Goal: Task Accomplishment & Management: Manage account settings

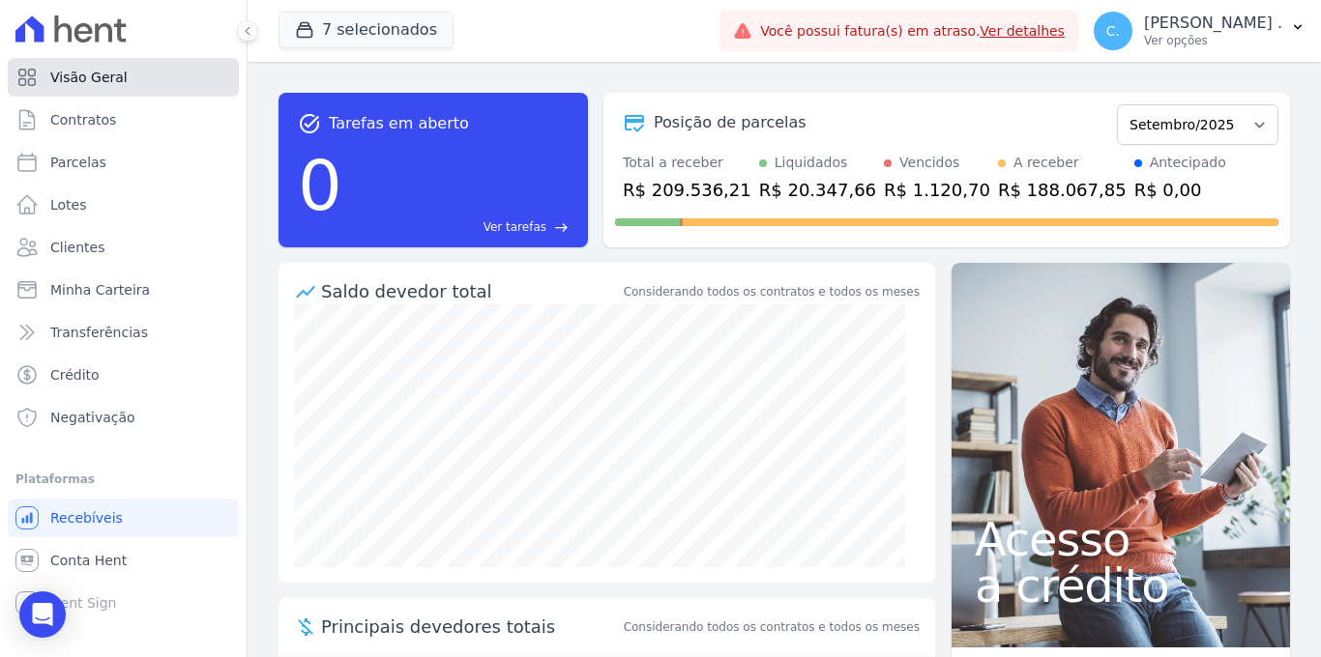
click at [150, 87] on link "Visão Geral" at bounding box center [123, 77] width 231 height 39
click at [132, 167] on link "Parcelas" at bounding box center [123, 162] width 231 height 39
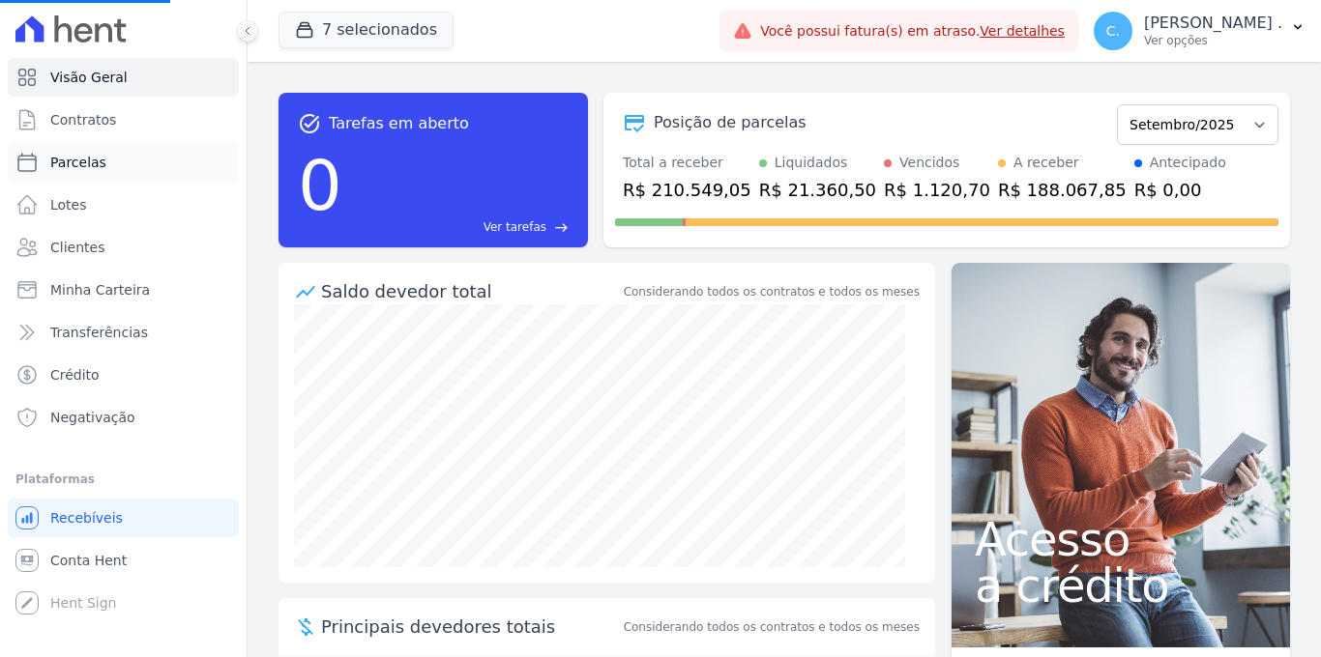
select select
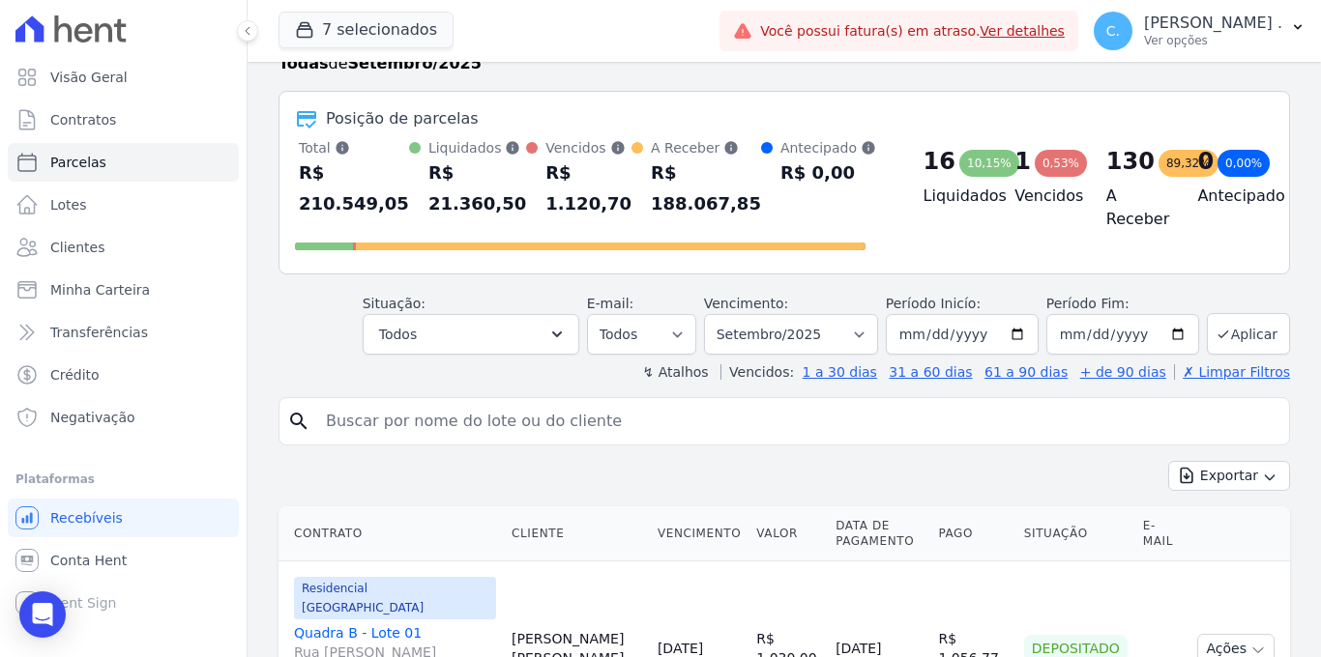
scroll to position [152, 0]
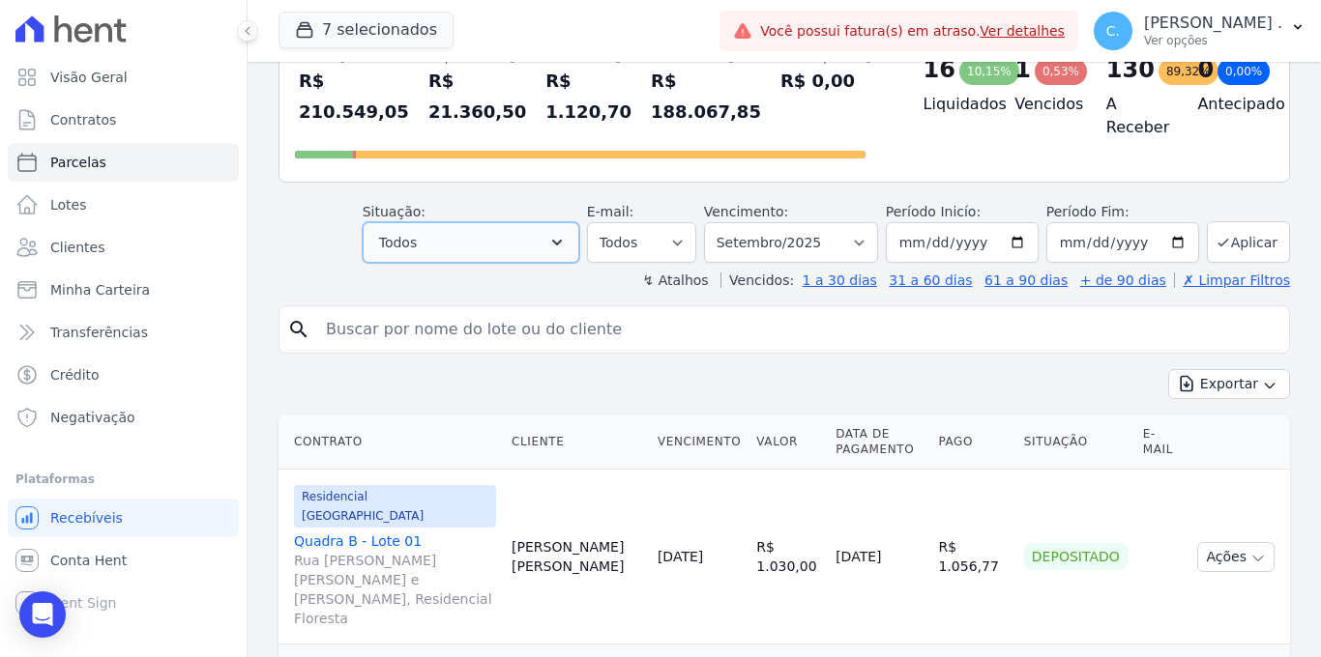
click at [476, 253] on button "Todos" at bounding box center [471, 242] width 217 height 41
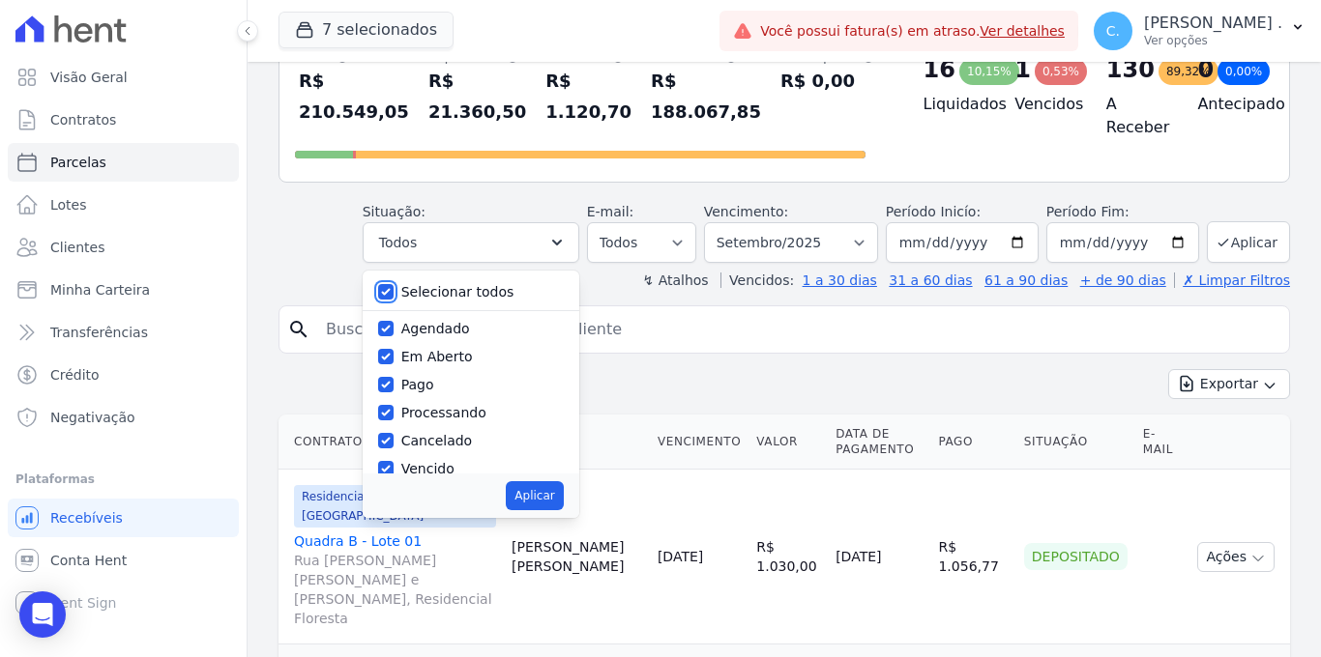
click at [388, 289] on input "Selecionar todos" at bounding box center [385, 291] width 15 height 15
checkbox input "false"
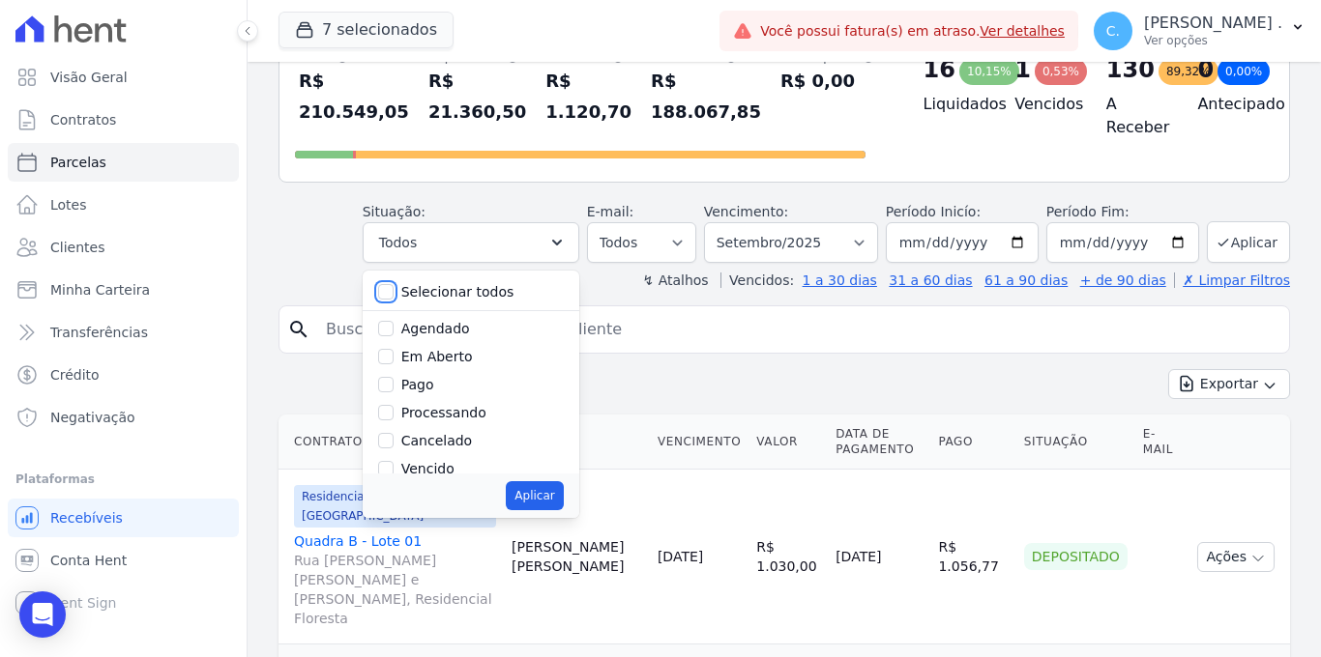
checkbox input "false"
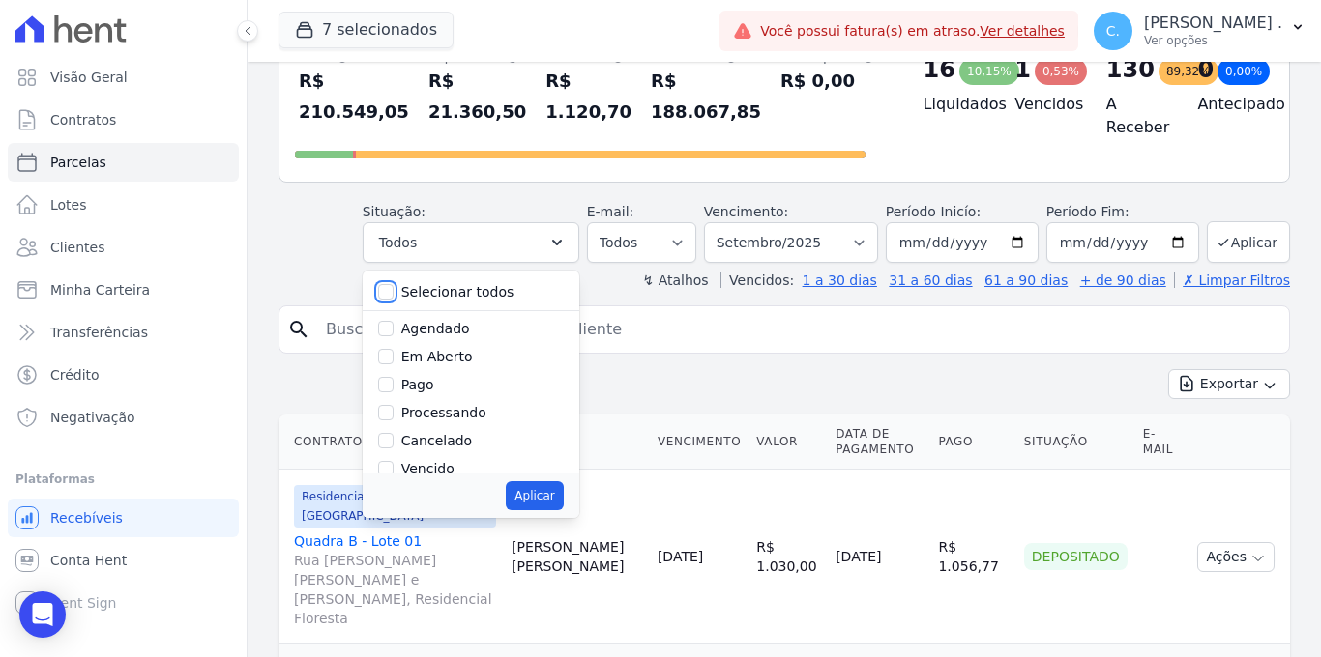
checkbox input "false"
click at [392, 354] on input "Em Aberto" at bounding box center [385, 356] width 15 height 15
checkbox input "true"
click at [543, 493] on button "Aplicar" at bounding box center [534, 495] width 57 height 29
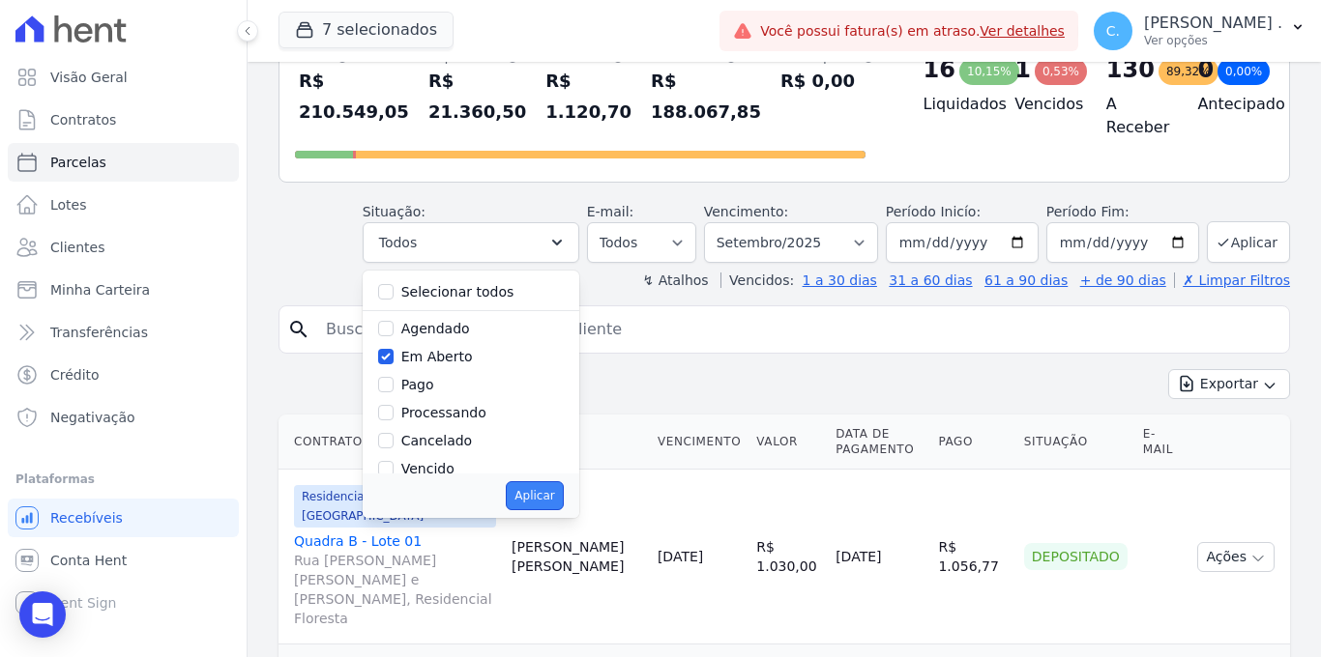
select select "pending"
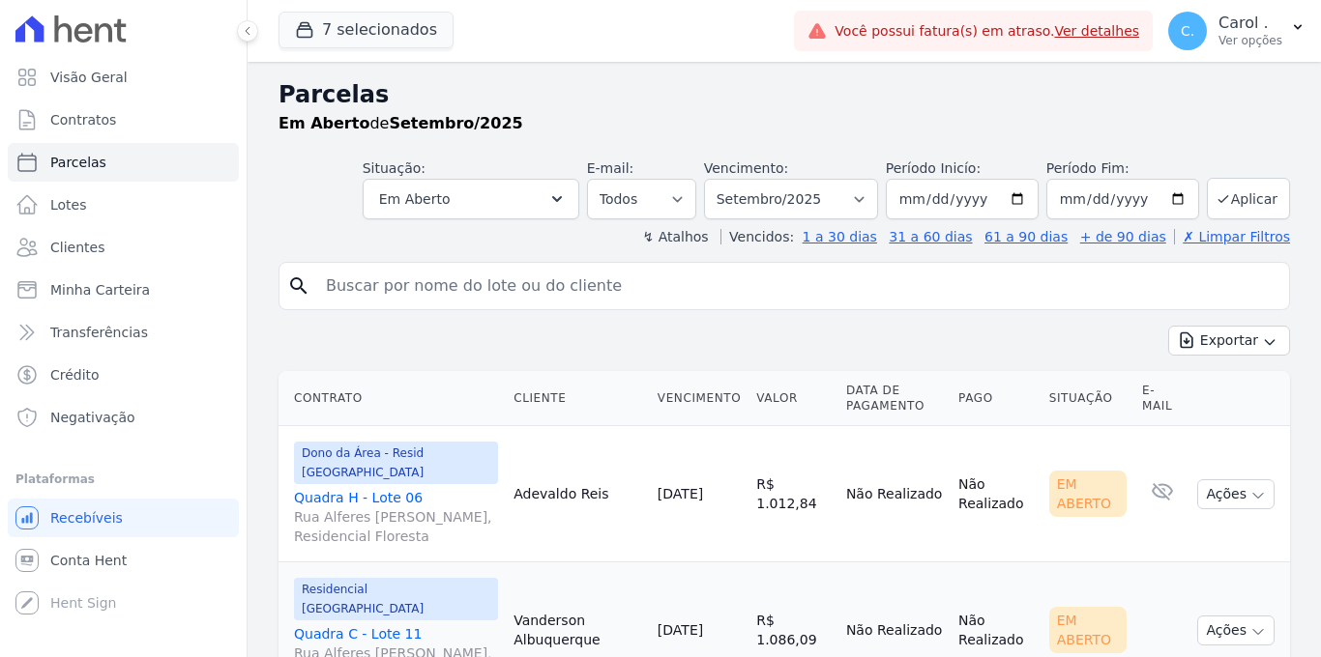
select select
click at [488, 213] on button "Em Aberto" at bounding box center [471, 199] width 217 height 41
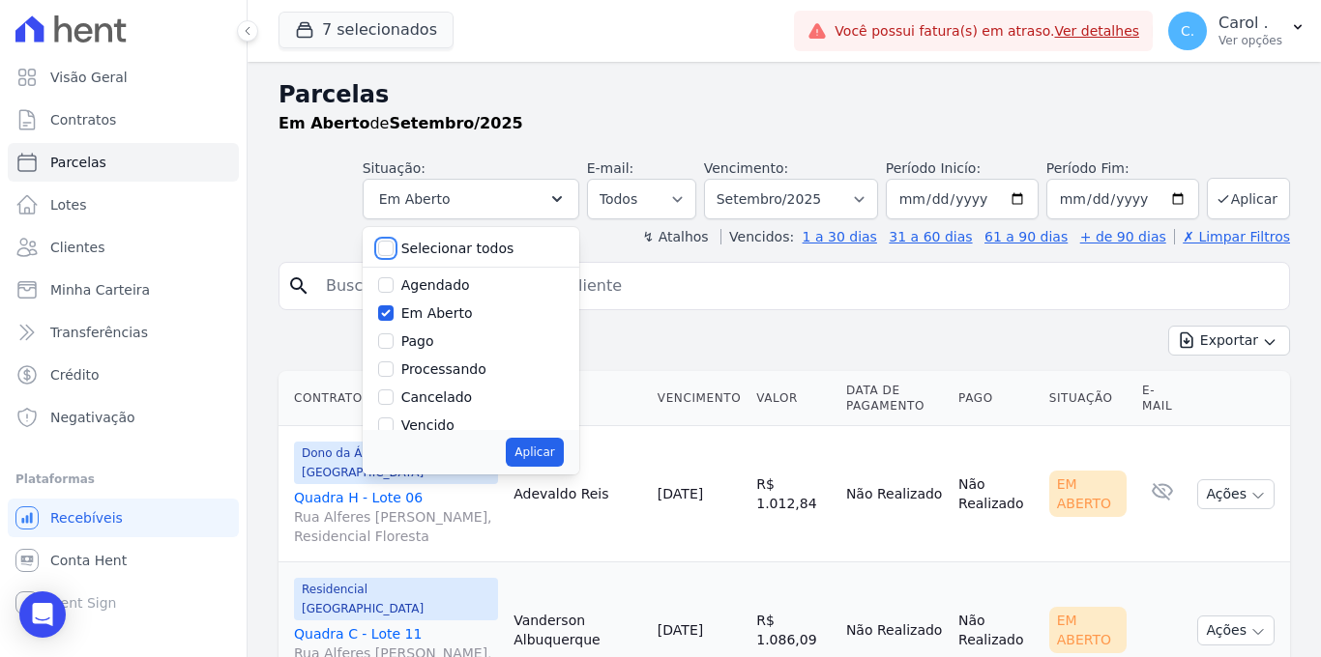
click at [389, 247] on input "Selecionar todos" at bounding box center [385, 248] width 15 height 15
checkbox input "true"
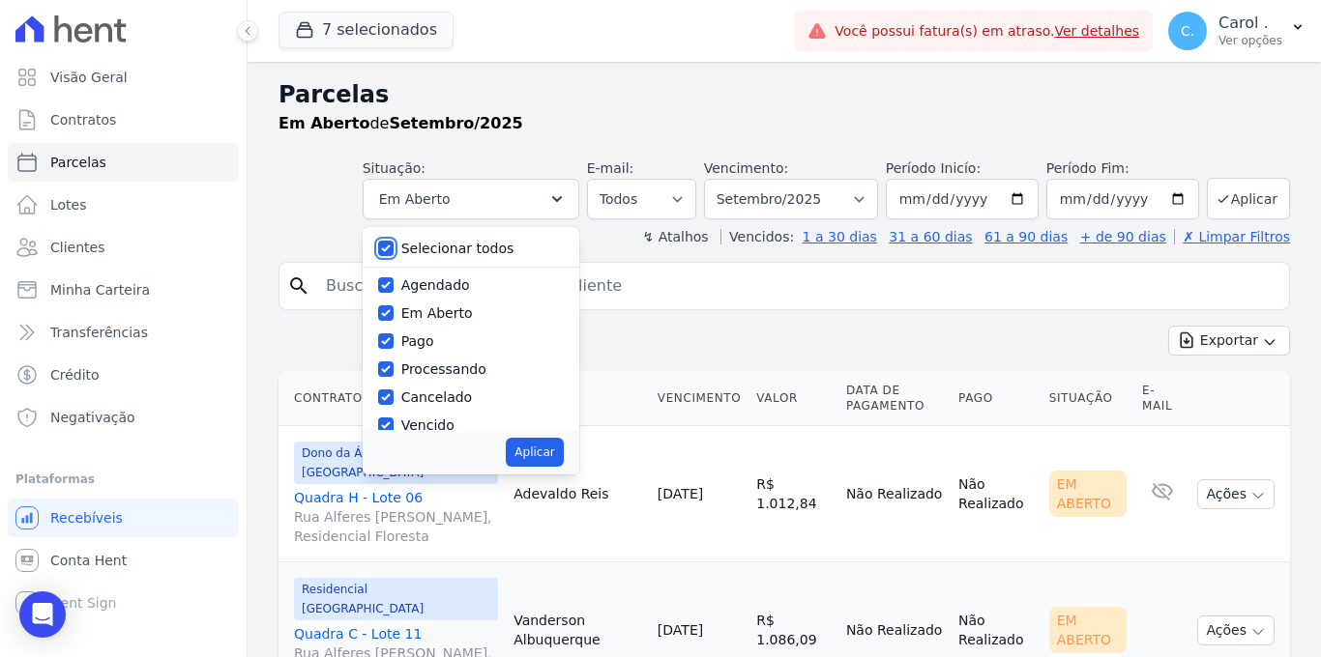
checkbox input "true"
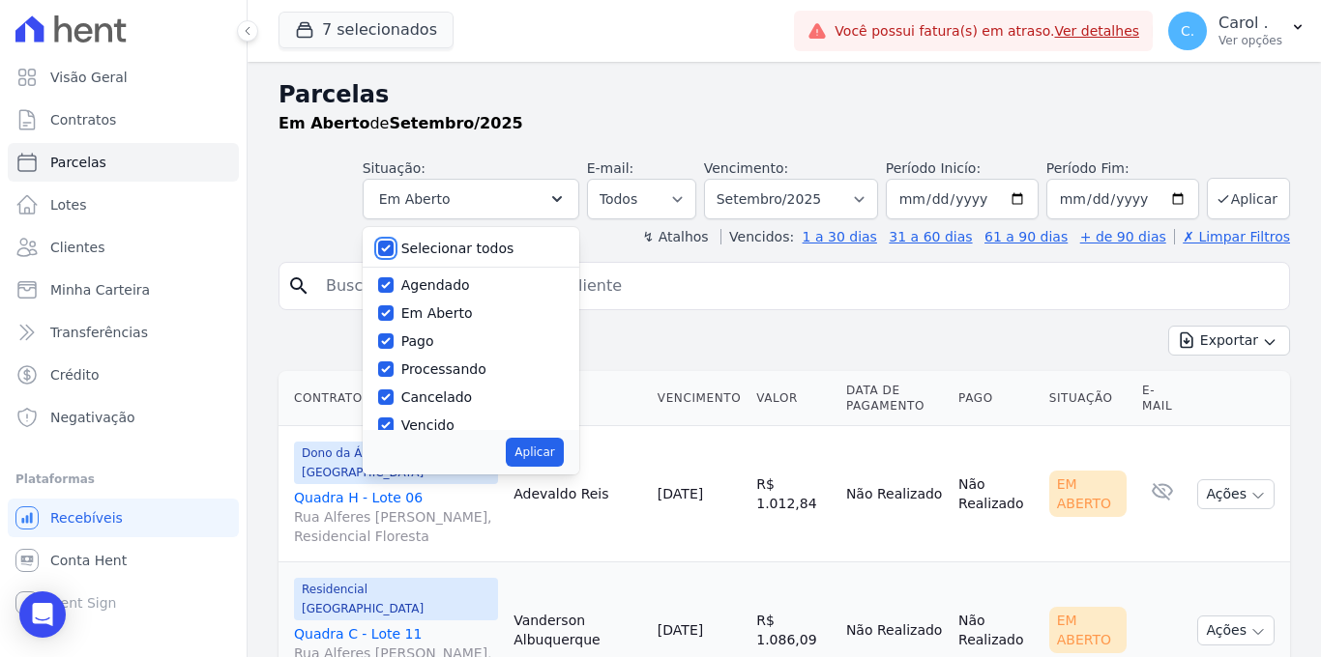
checkbox input "true"
click at [393, 247] on input "Selecionar todos" at bounding box center [385, 248] width 15 height 15
checkbox input "false"
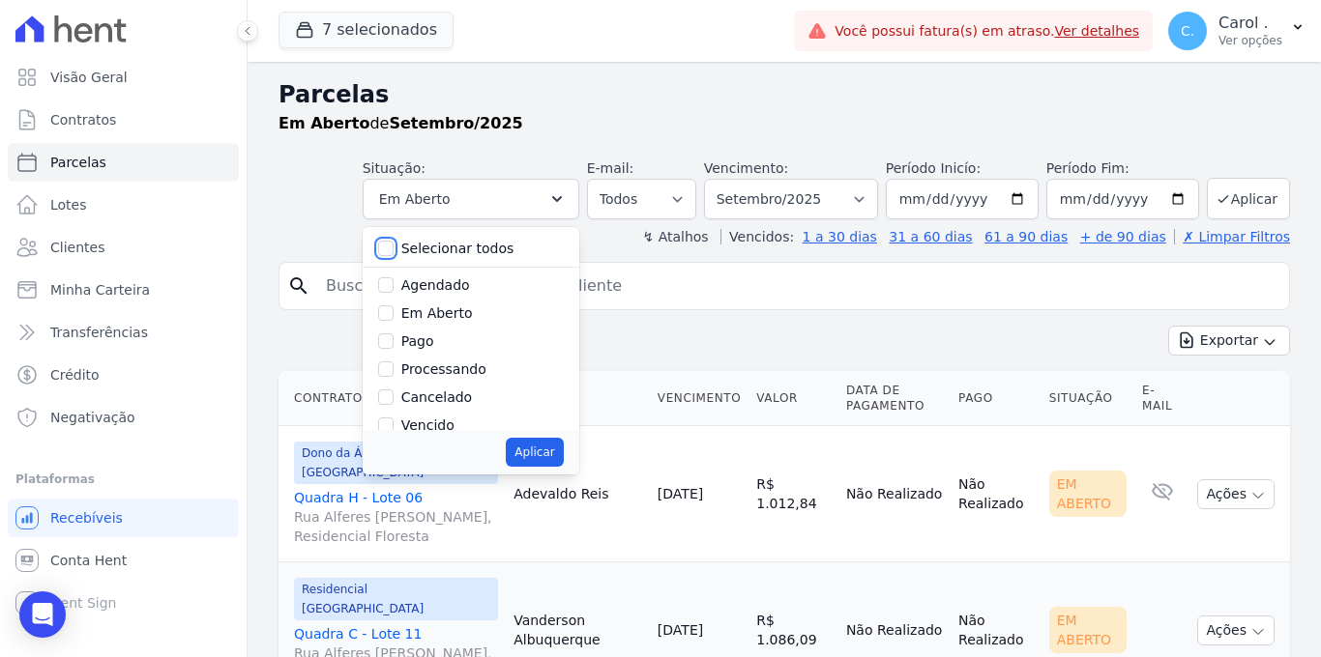
checkbox input "false"
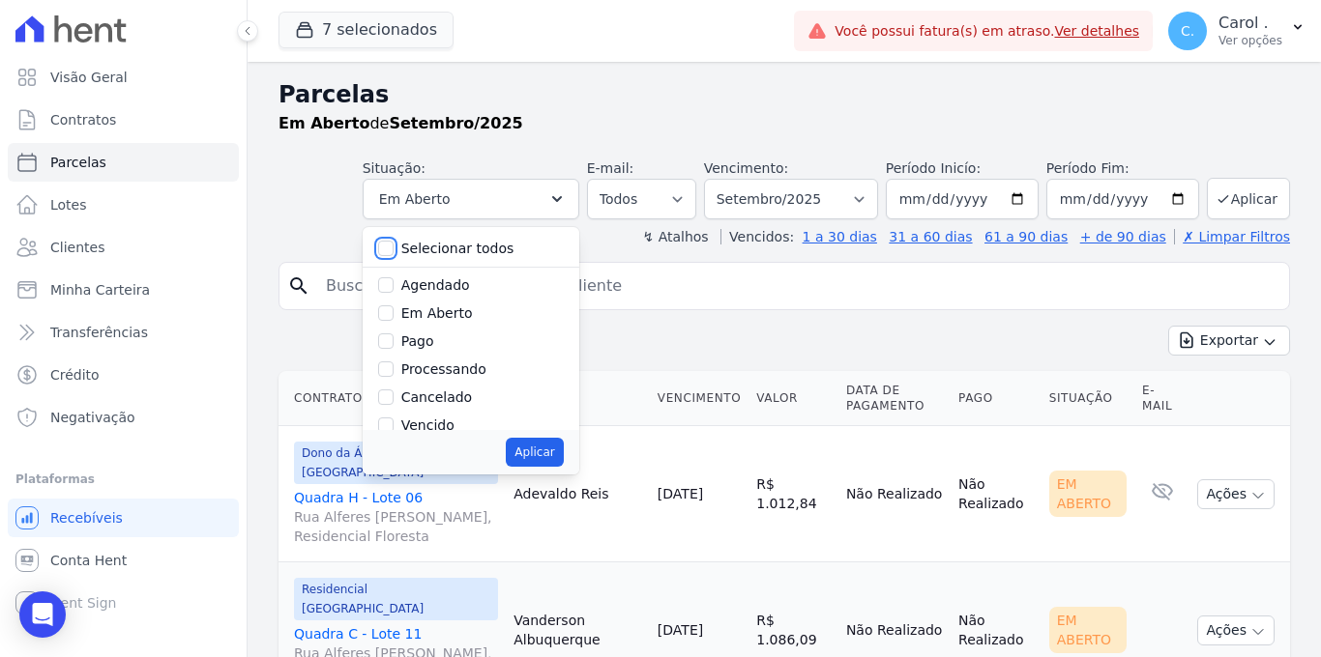
checkbox input "false"
click at [393, 339] on input "Pago" at bounding box center [385, 341] width 15 height 15
checkbox input "true"
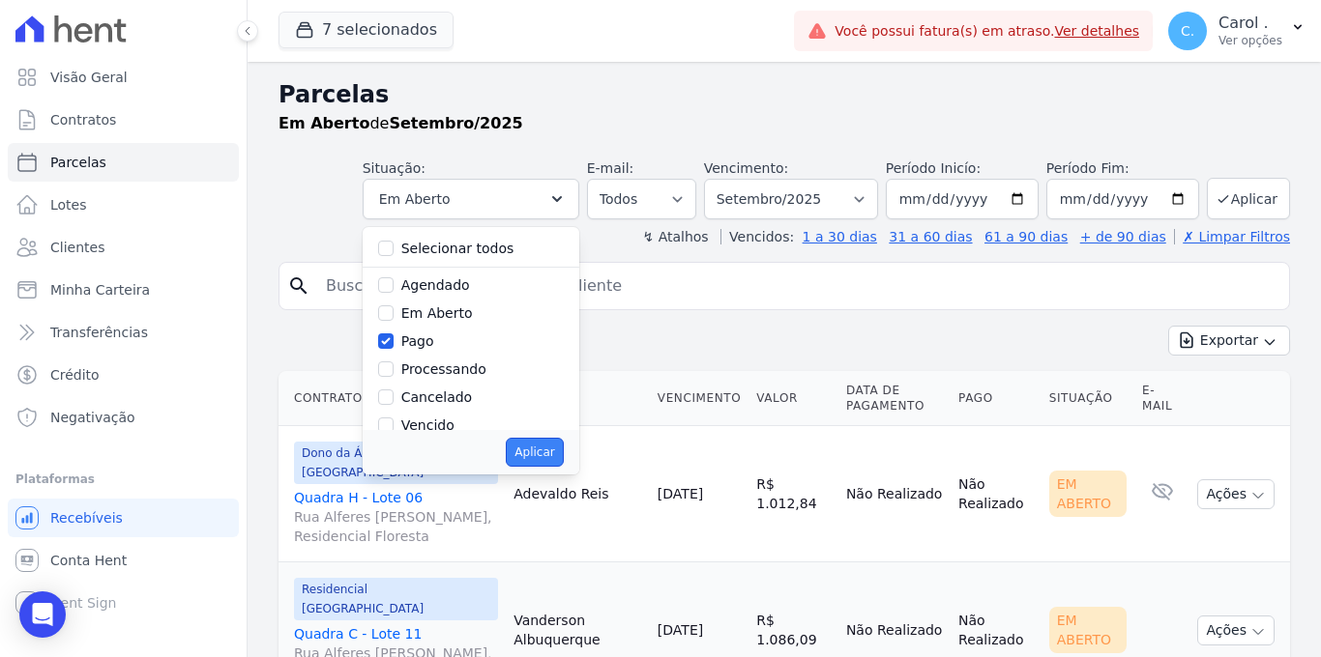
click at [533, 464] on button "Aplicar" at bounding box center [534, 452] width 57 height 29
select select "paid"
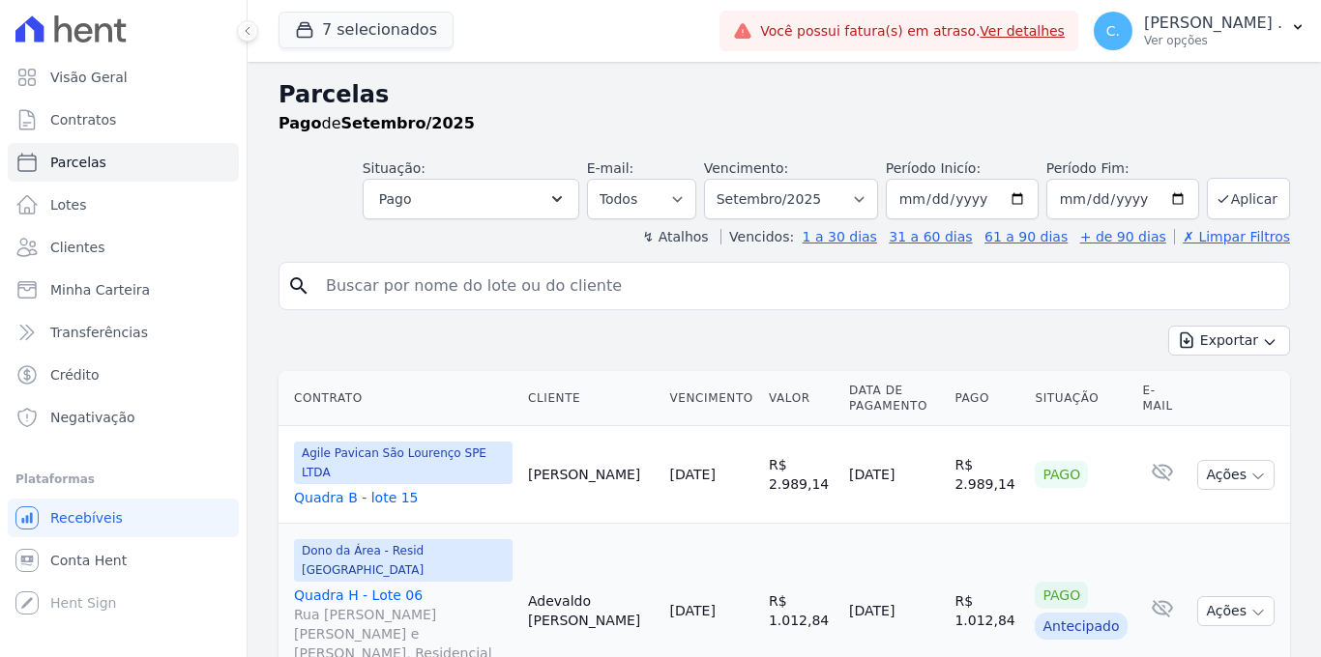
select select
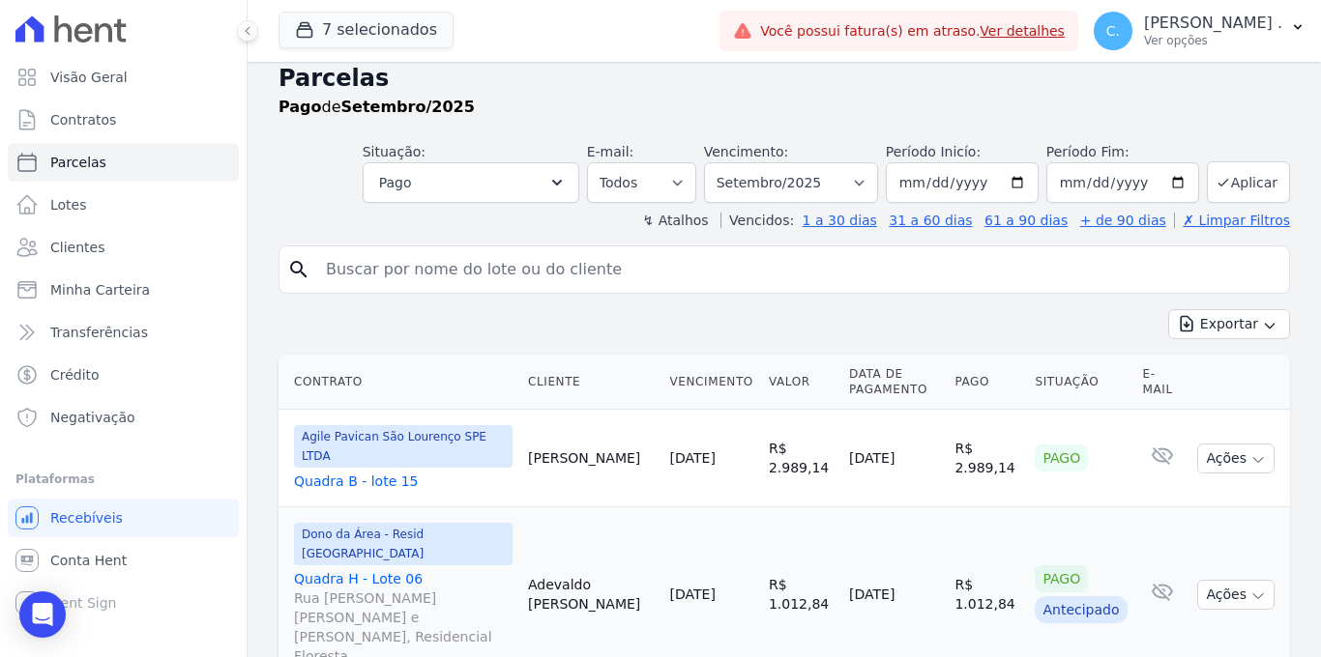
scroll to position [43, 0]
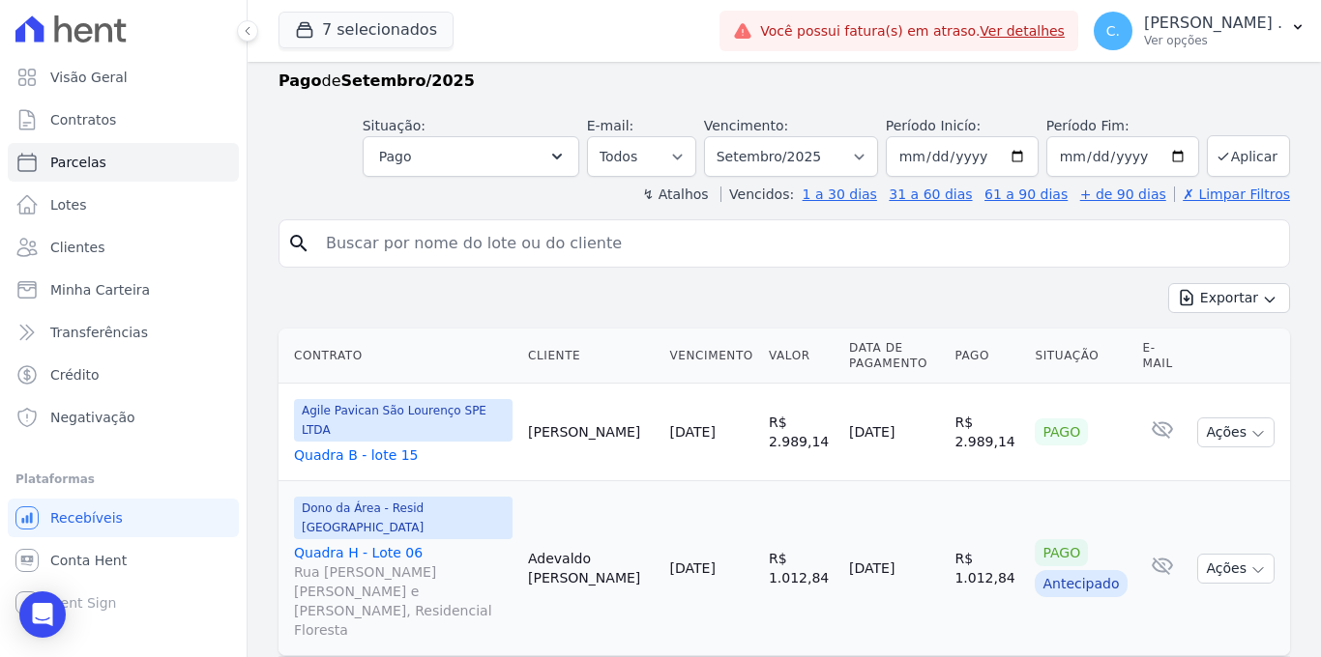
click at [900, 535] on td "04/09/2025" at bounding box center [893, 568] width 105 height 175
click at [364, 543] on link "Quadra H - Lote 06 Rua Alferes Domingos Vieira e Silva, Residencial Floresta" at bounding box center [403, 591] width 218 height 97
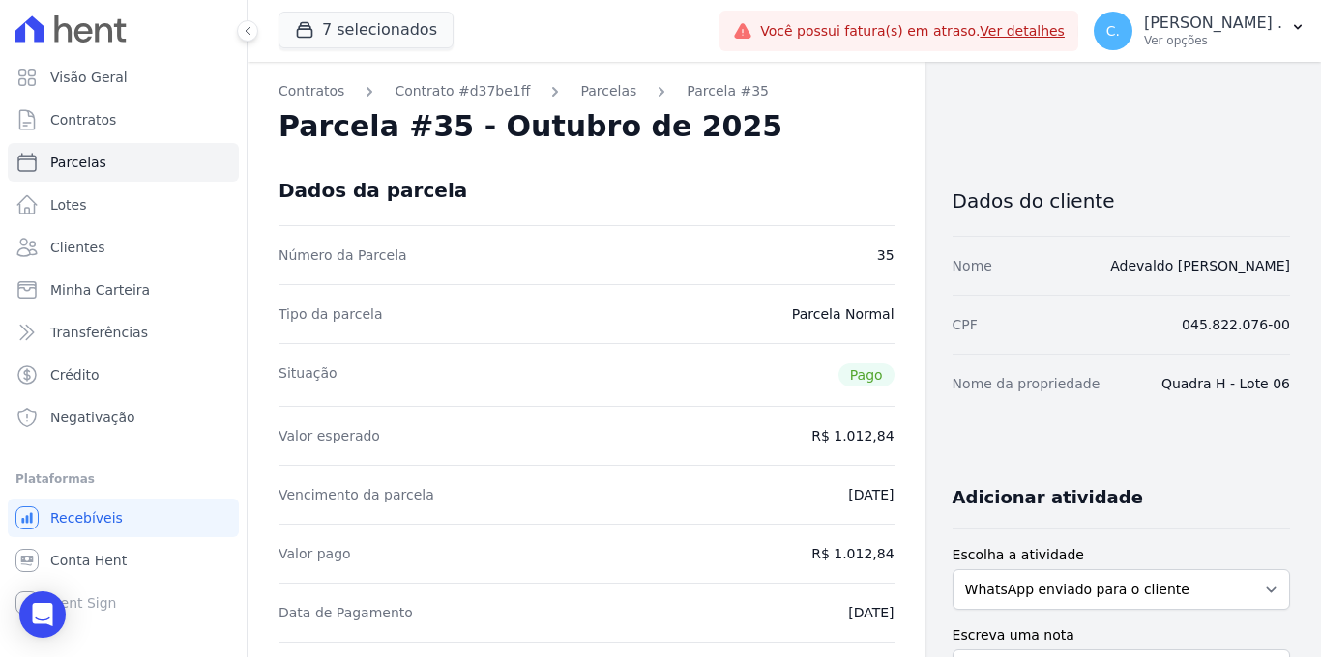
select select
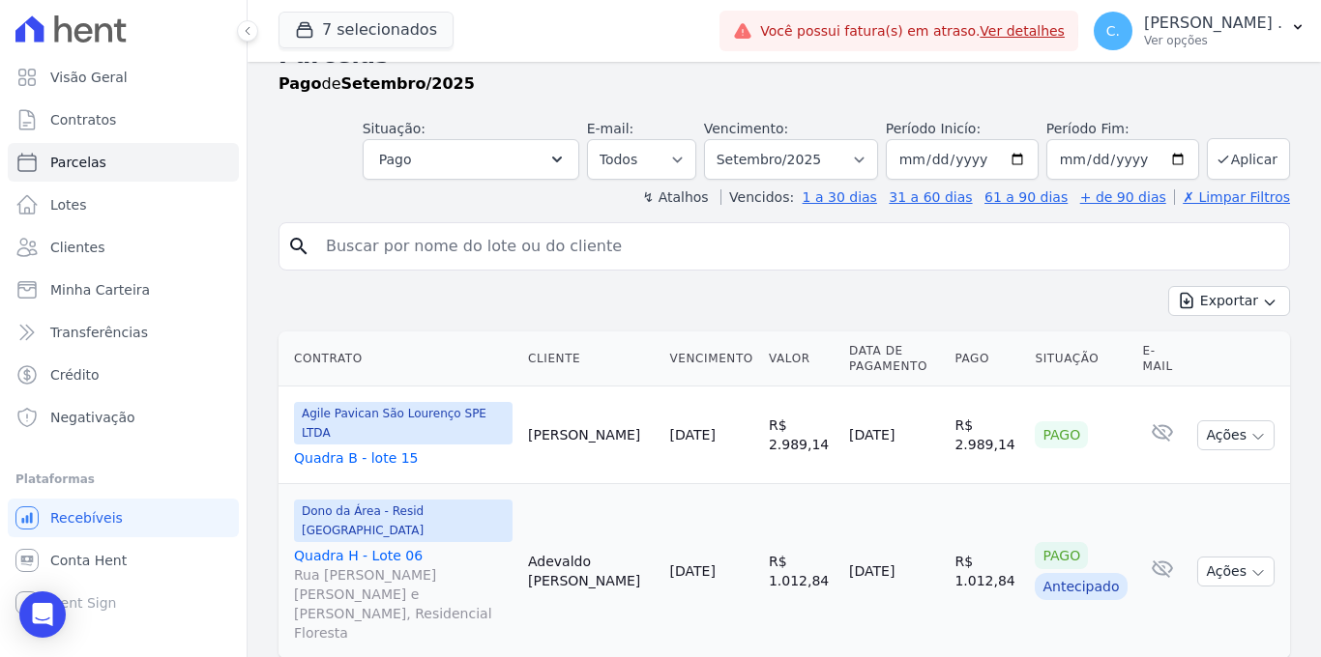
scroll to position [43, 0]
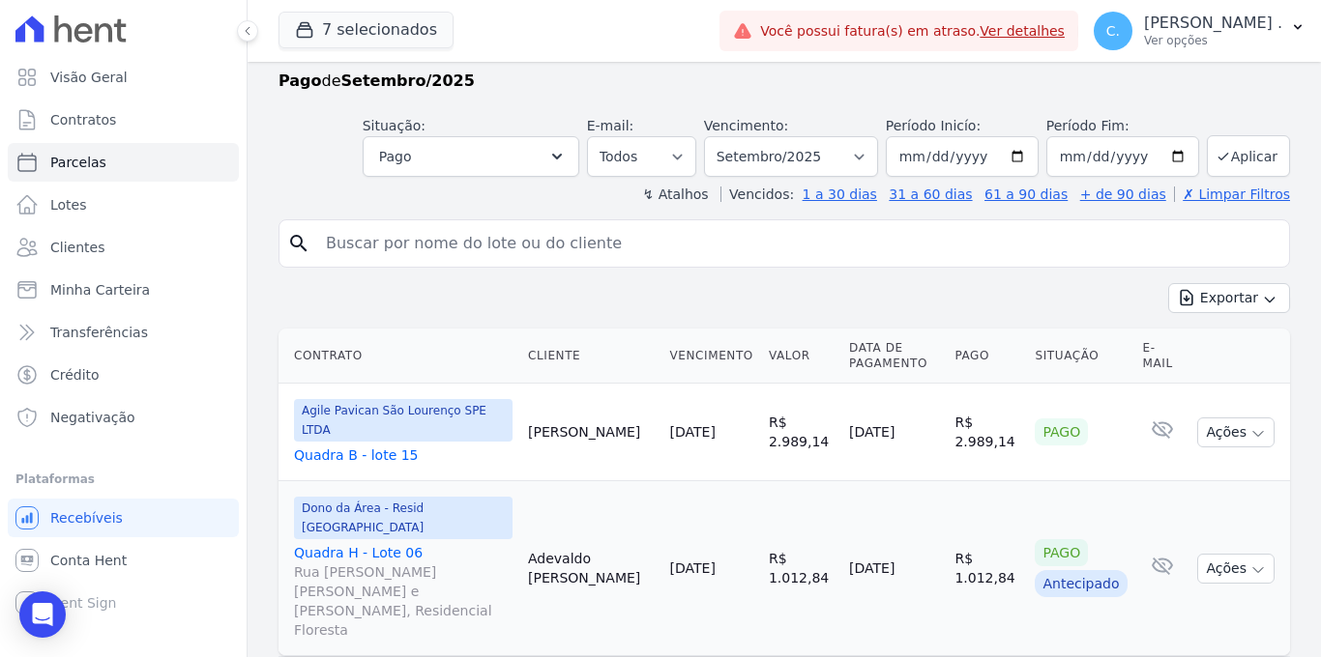
click at [392, 543] on link "Quadra H - Lote 06 Rua Alferes Domingos Vieira e Silva, Residencial Floresta" at bounding box center [403, 591] width 218 height 97
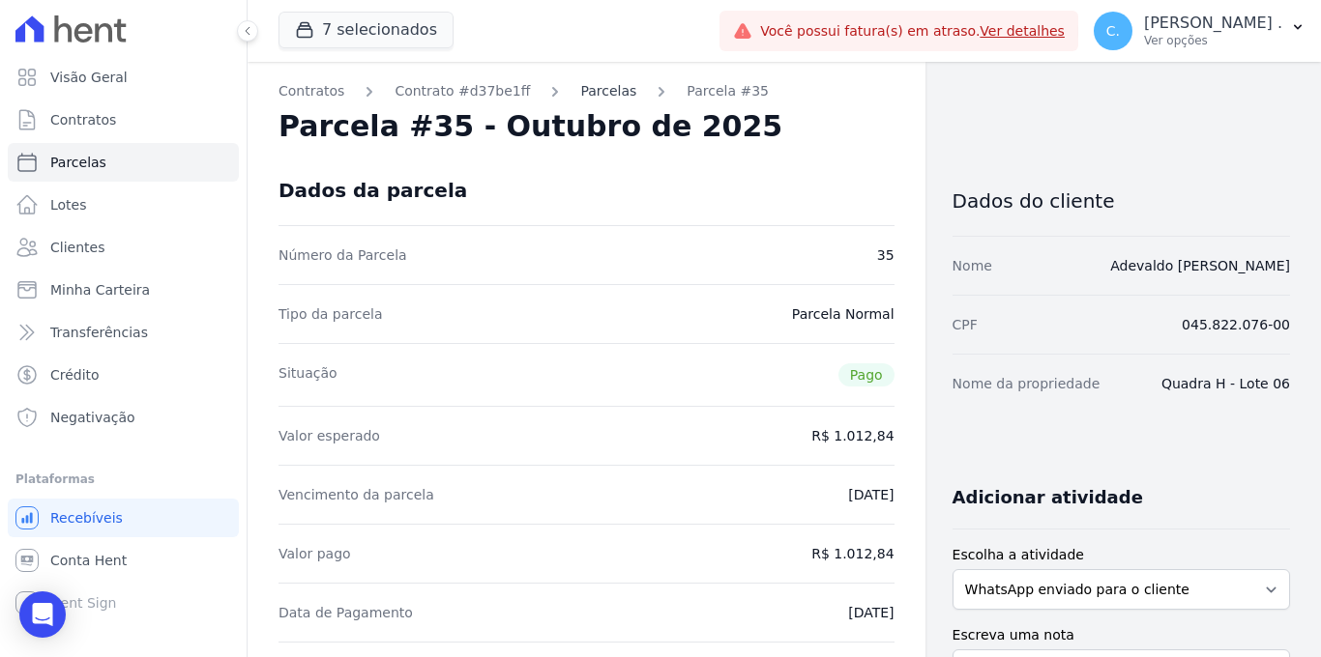
click at [606, 100] on link "Parcelas" at bounding box center [608, 91] width 56 height 20
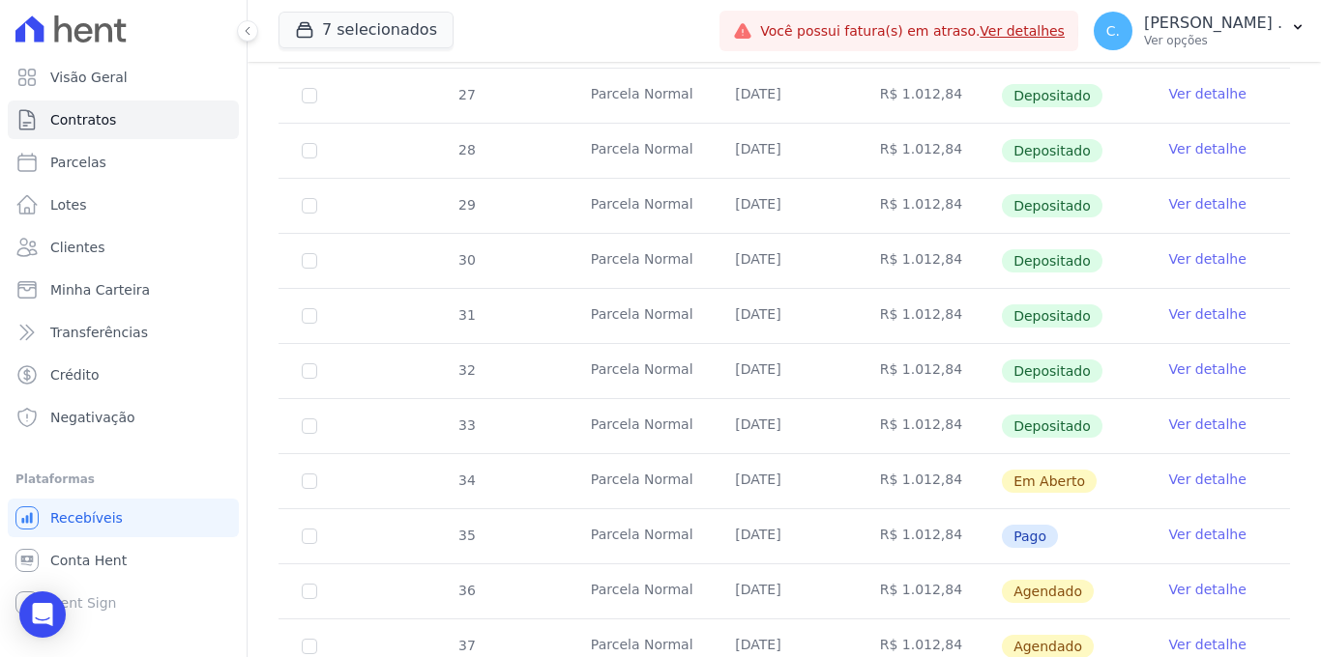
scroll to position [558, 0]
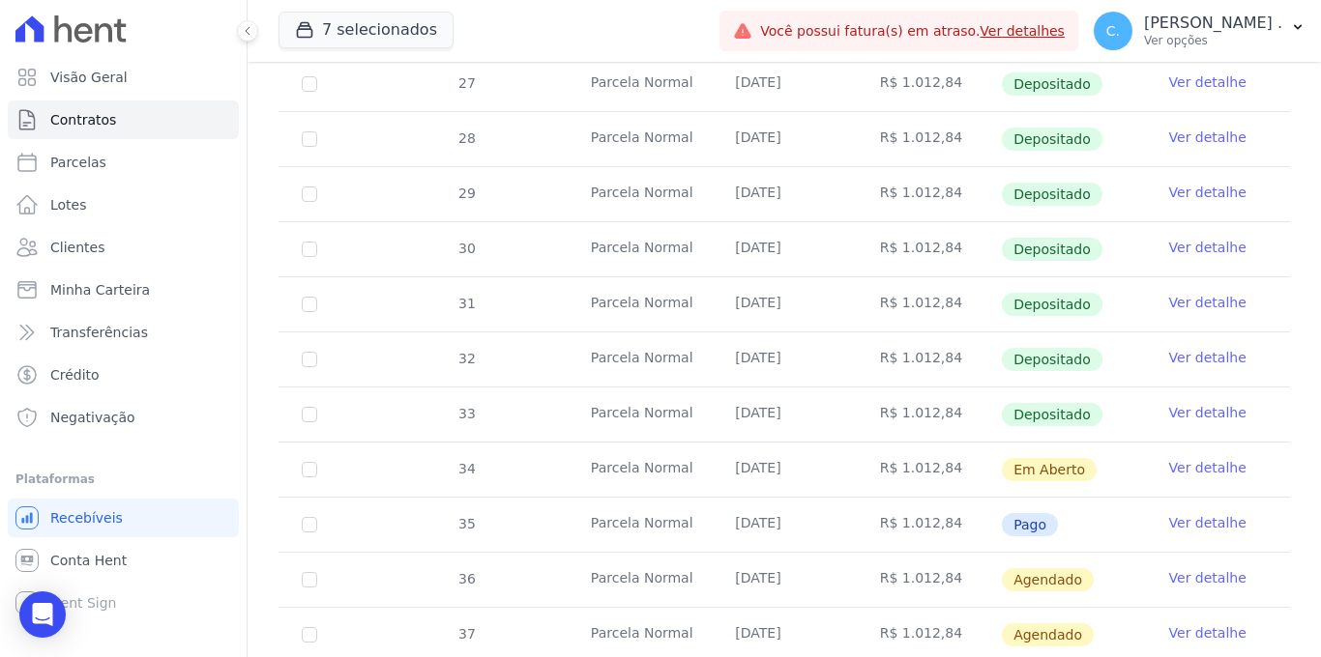
click at [1211, 458] on link "Ver detalhe" at bounding box center [1207, 467] width 77 height 19
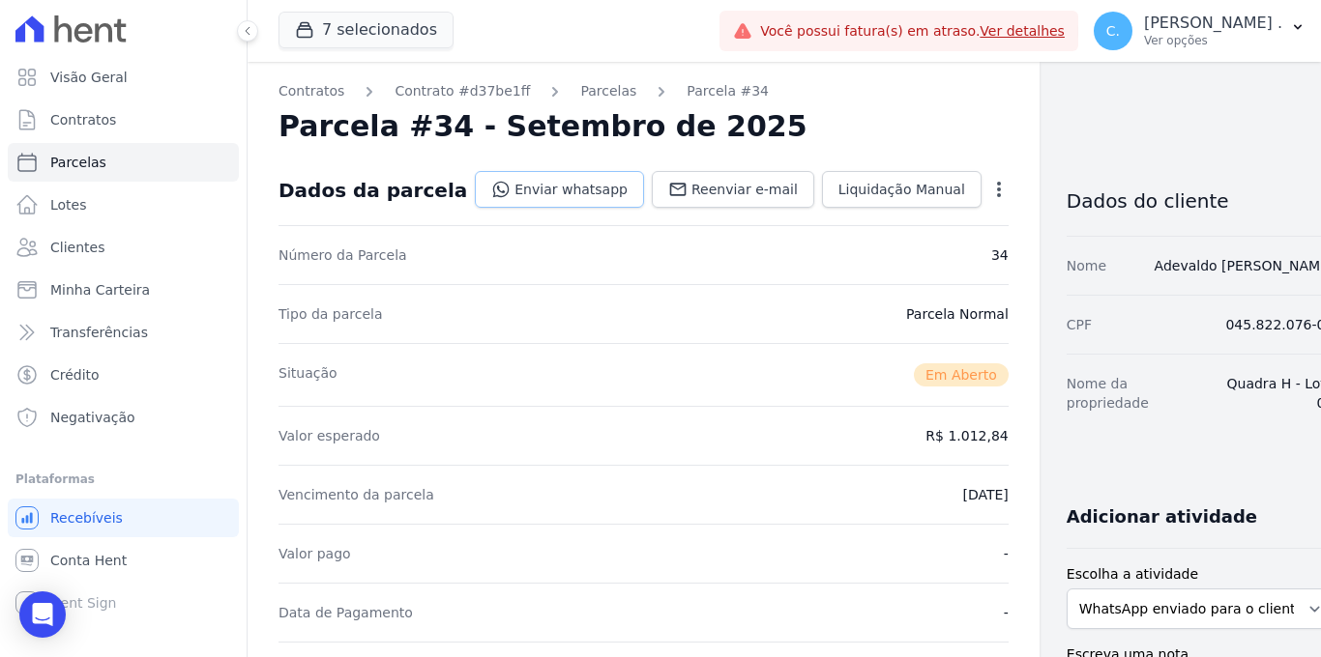
click at [514, 201] on link "Enviar whatsapp" at bounding box center [559, 189] width 169 height 37
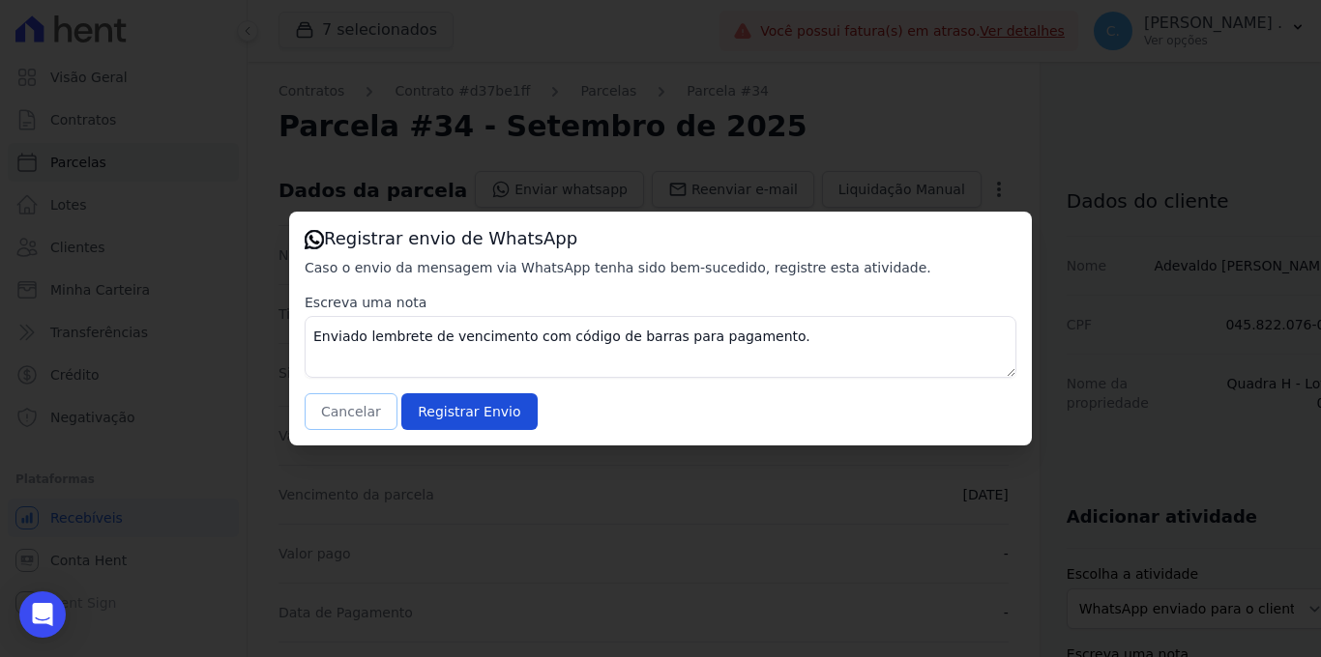
click at [363, 426] on button "Cancelar" at bounding box center [351, 411] width 93 height 37
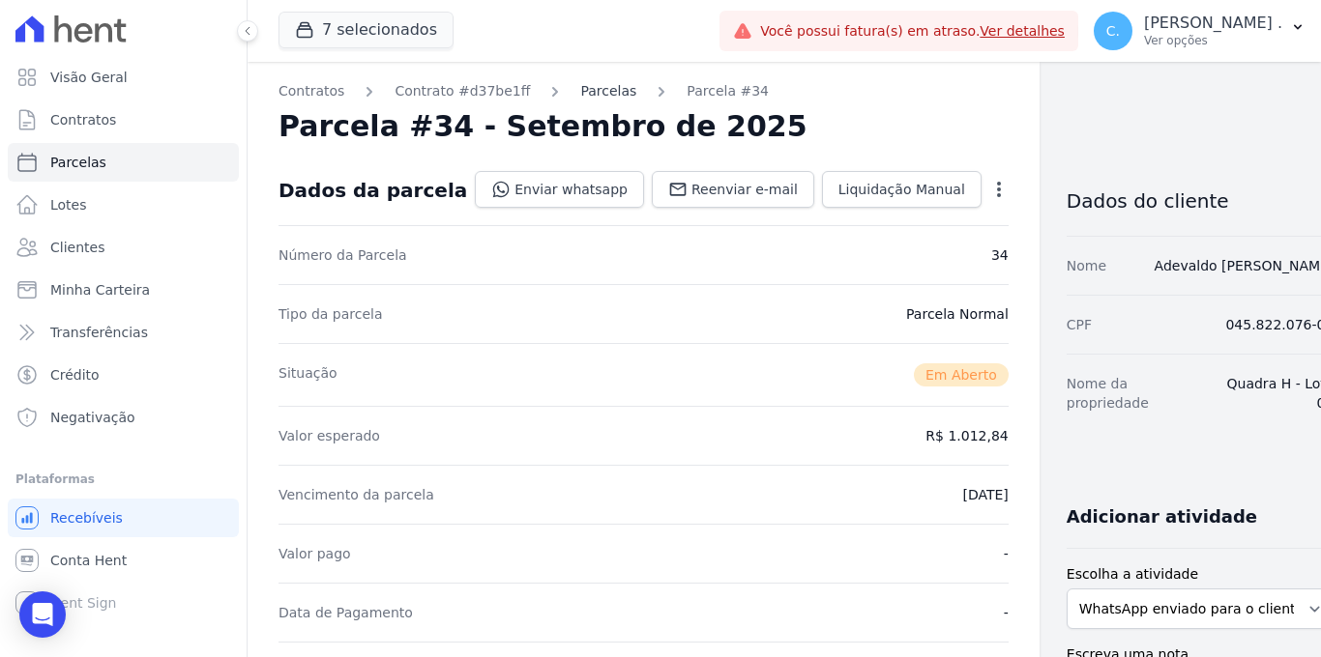
click at [580, 83] on link "Parcelas" at bounding box center [608, 91] width 56 height 20
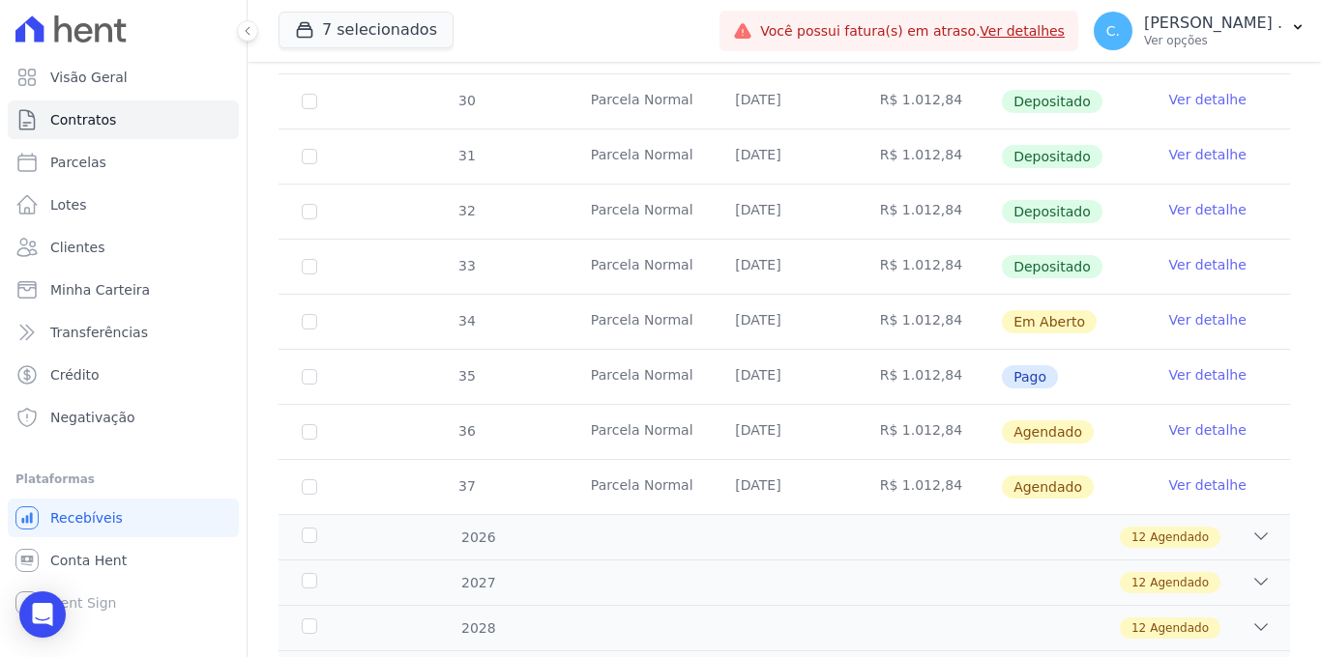
scroll to position [710, 0]
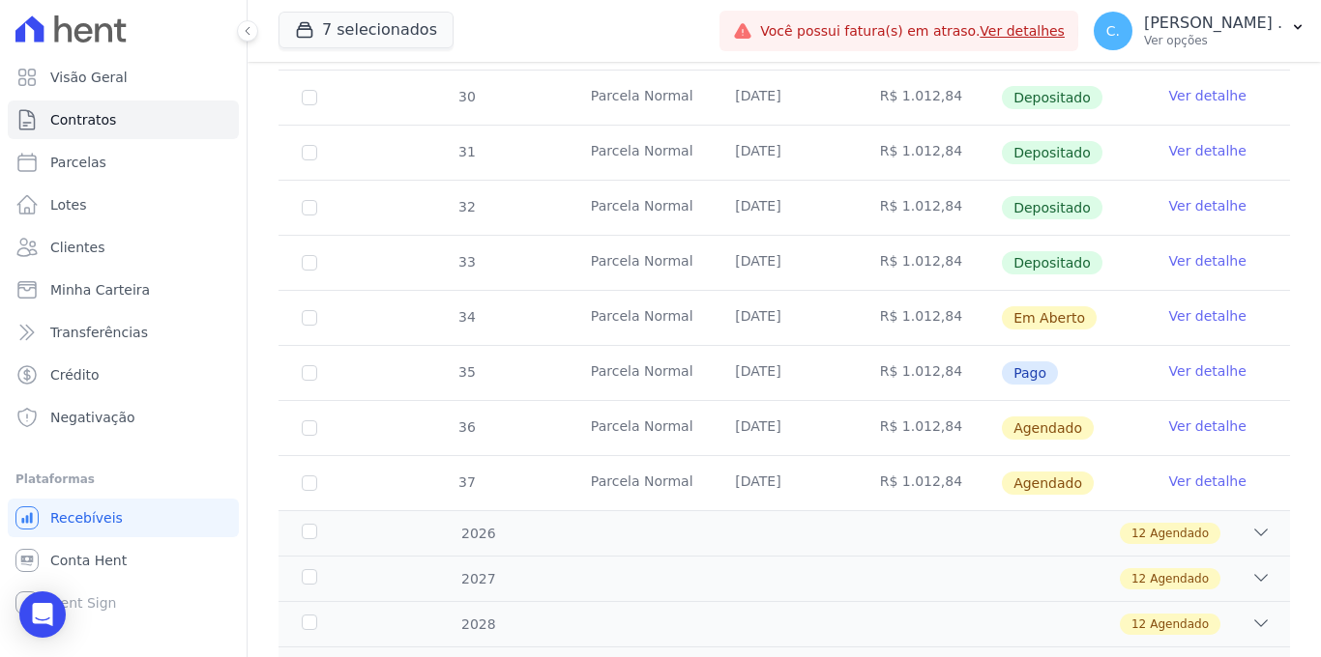
click at [1189, 306] on link "Ver detalhe" at bounding box center [1207, 315] width 77 height 19
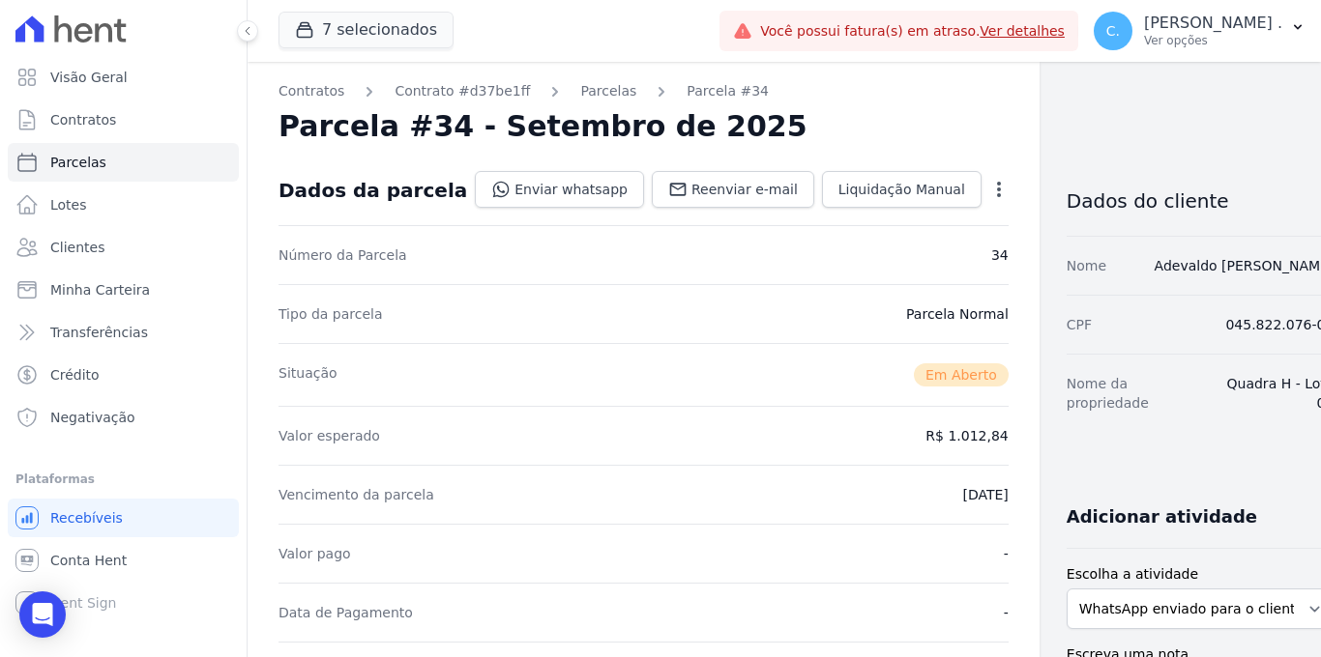
click at [989, 201] on div "Open options" at bounding box center [998, 192] width 19 height 24
click at [989, 190] on icon "button" at bounding box center [998, 189] width 19 height 19
click at [862, 209] on link "Alterar" at bounding box center [915, 215] width 170 height 35
click at [857, 212] on link "Alterar" at bounding box center [915, 215] width 170 height 35
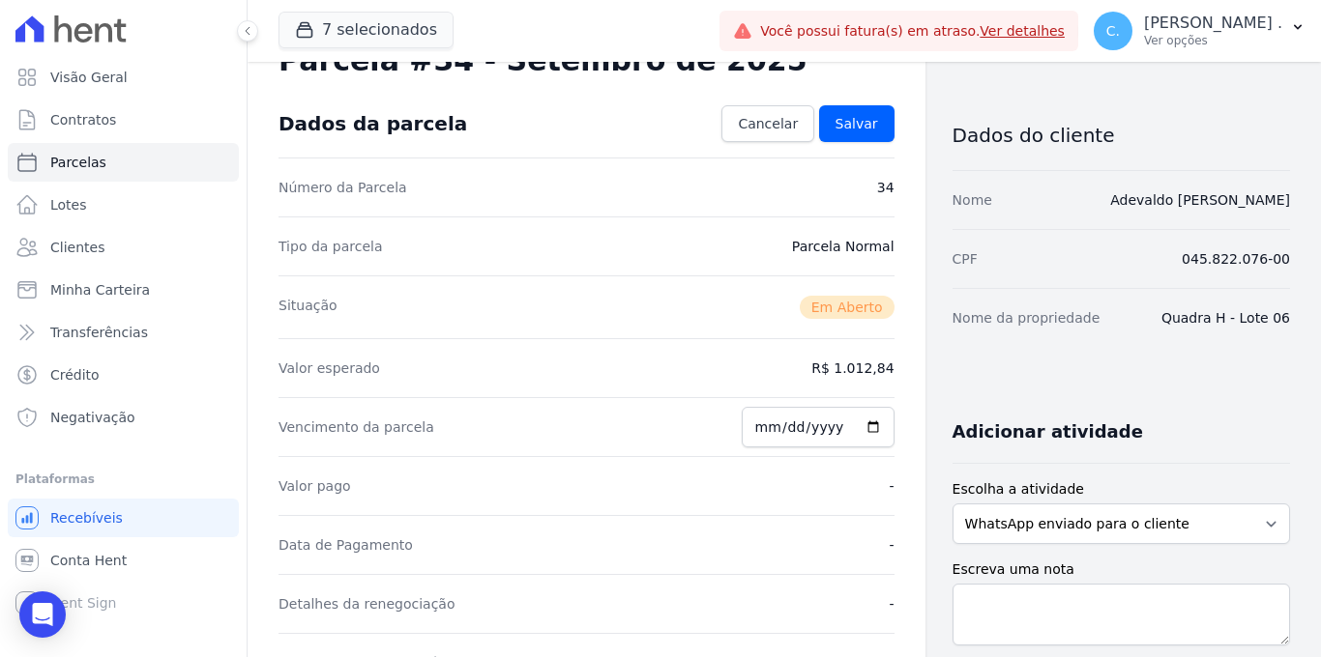
scroll to position [160, 0]
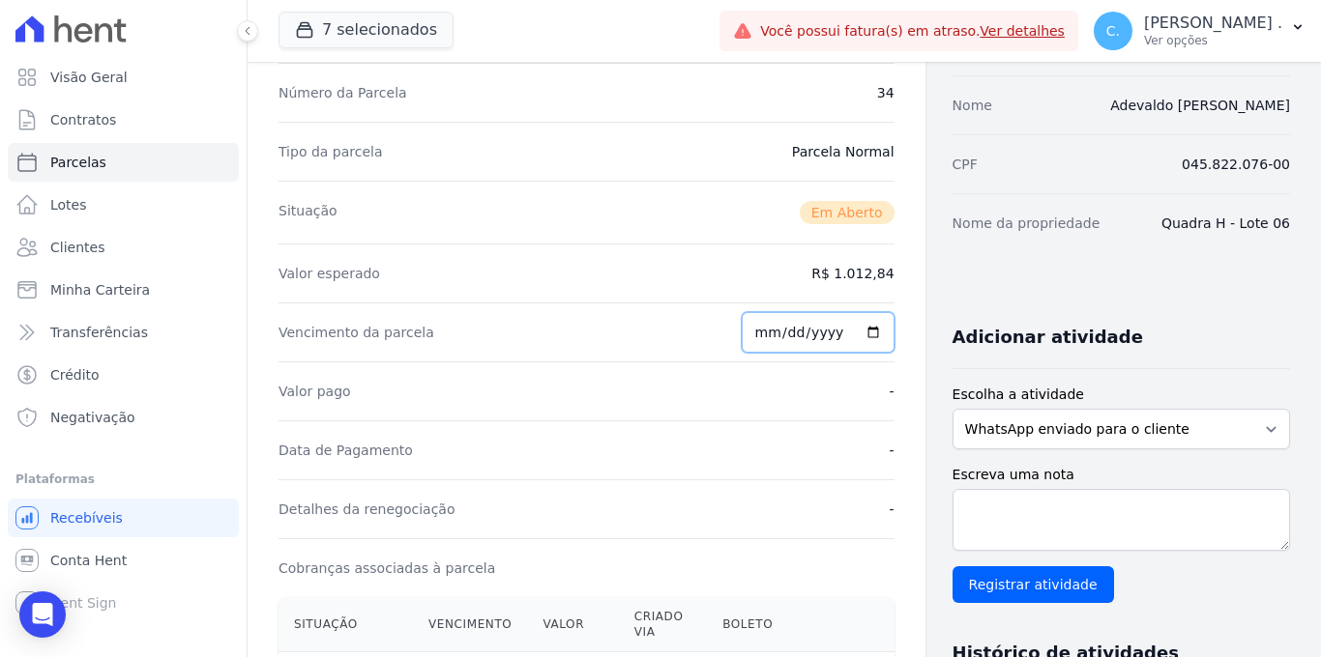
click at [862, 328] on input "2025-09-05" at bounding box center [817, 332] width 153 height 41
type input "2025-10-05"
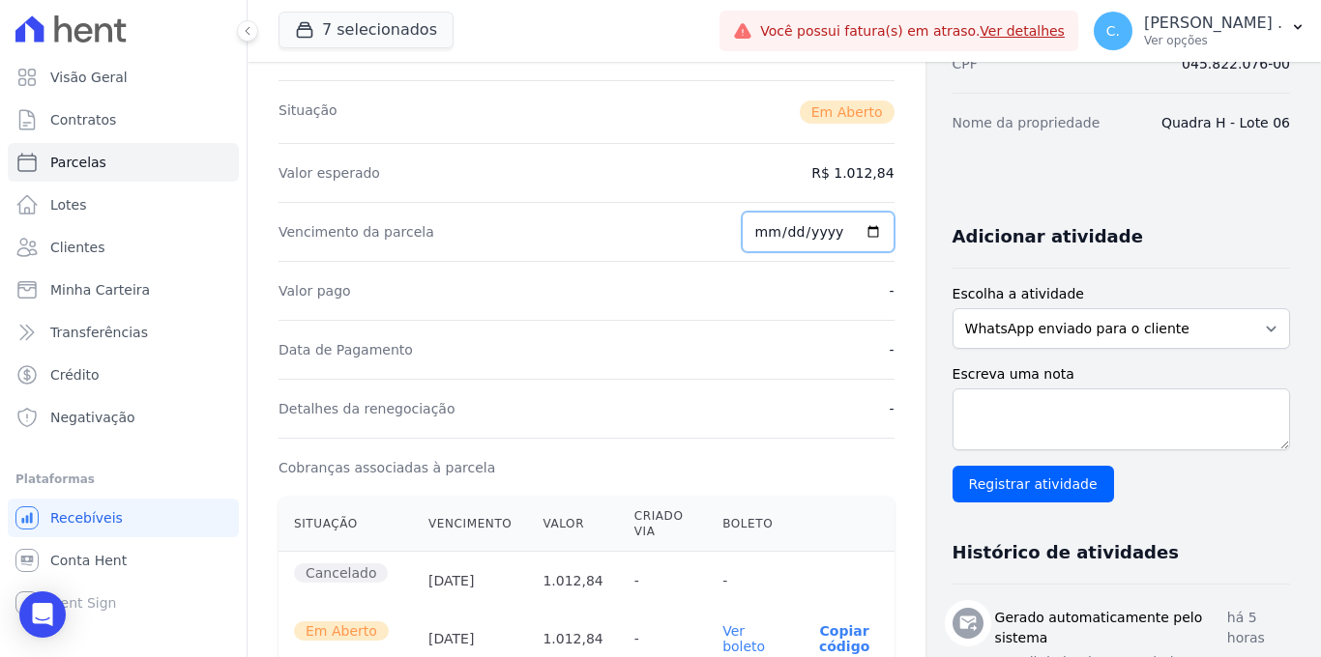
scroll to position [262, 0]
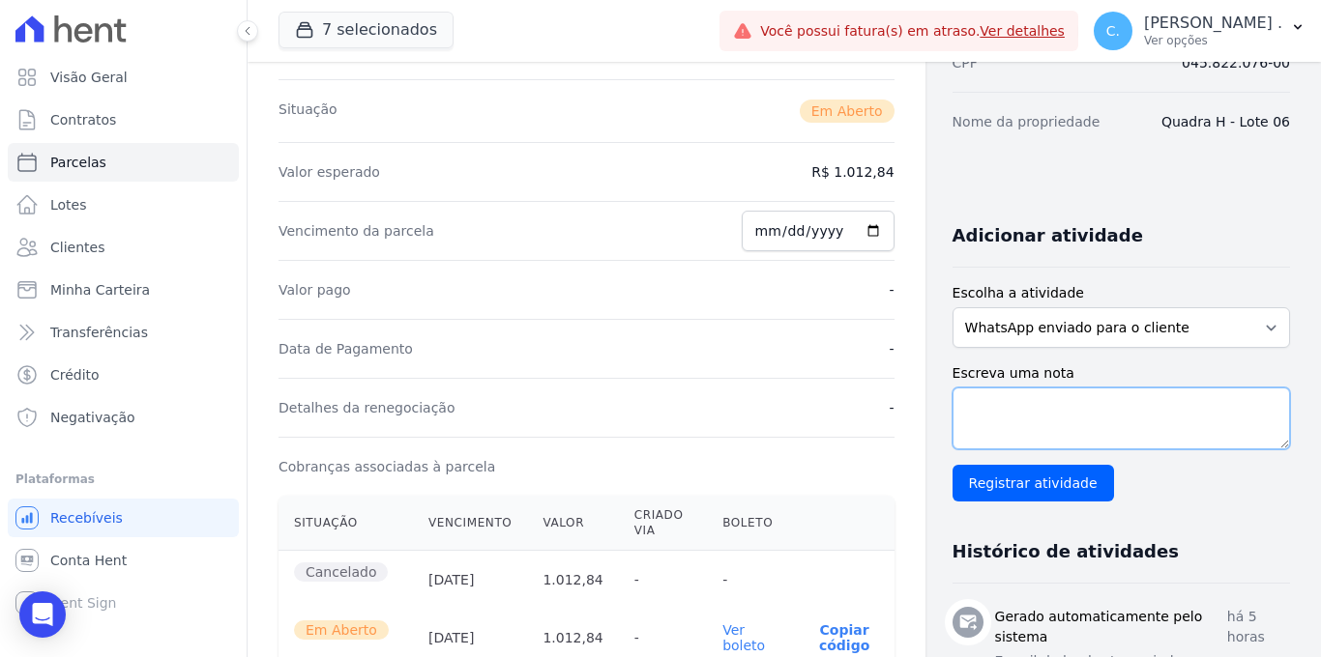
click at [1011, 417] on textarea "Escreva uma nota" at bounding box center [1120, 419] width 337 height 62
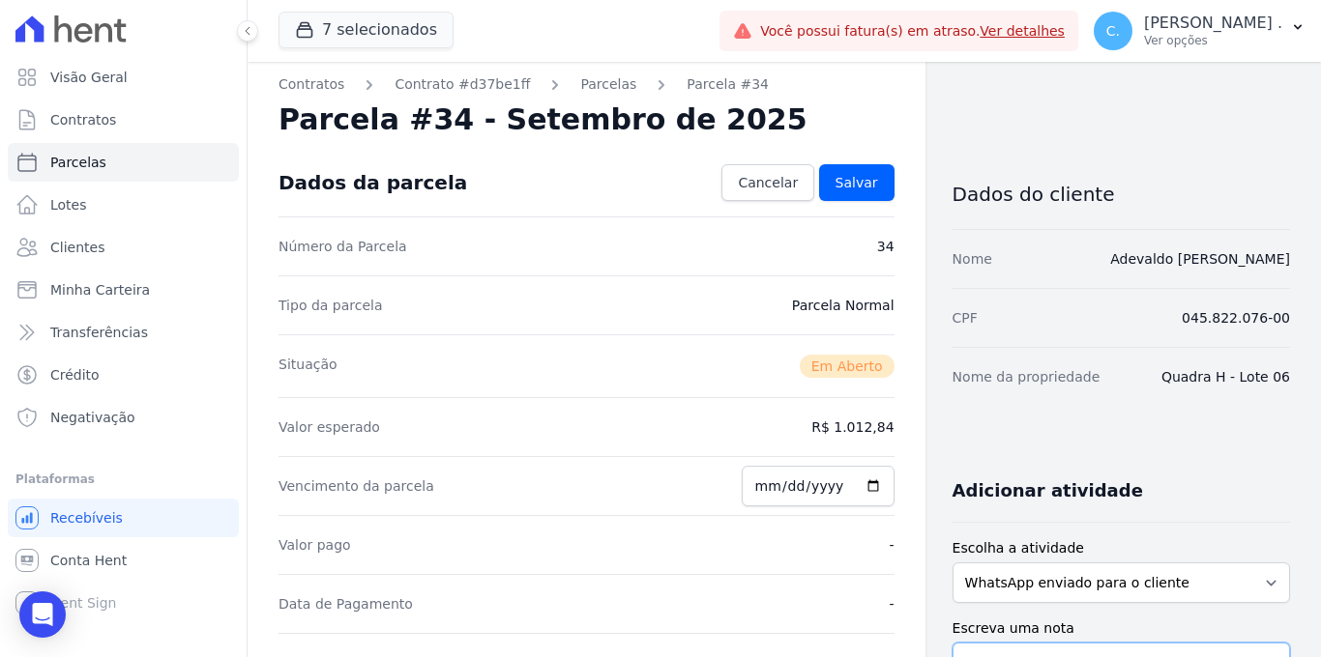
scroll to position [0, 0]
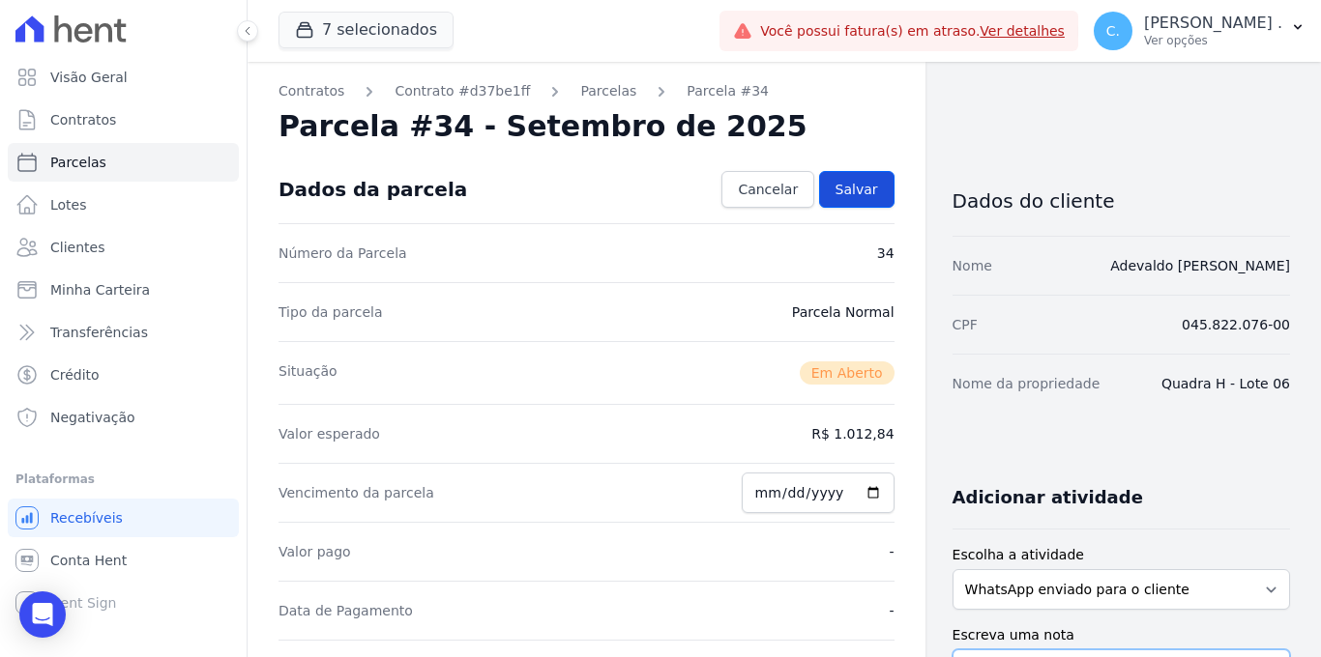
type textarea "alterando"
click at [838, 177] on link "Salvar" at bounding box center [856, 189] width 75 height 37
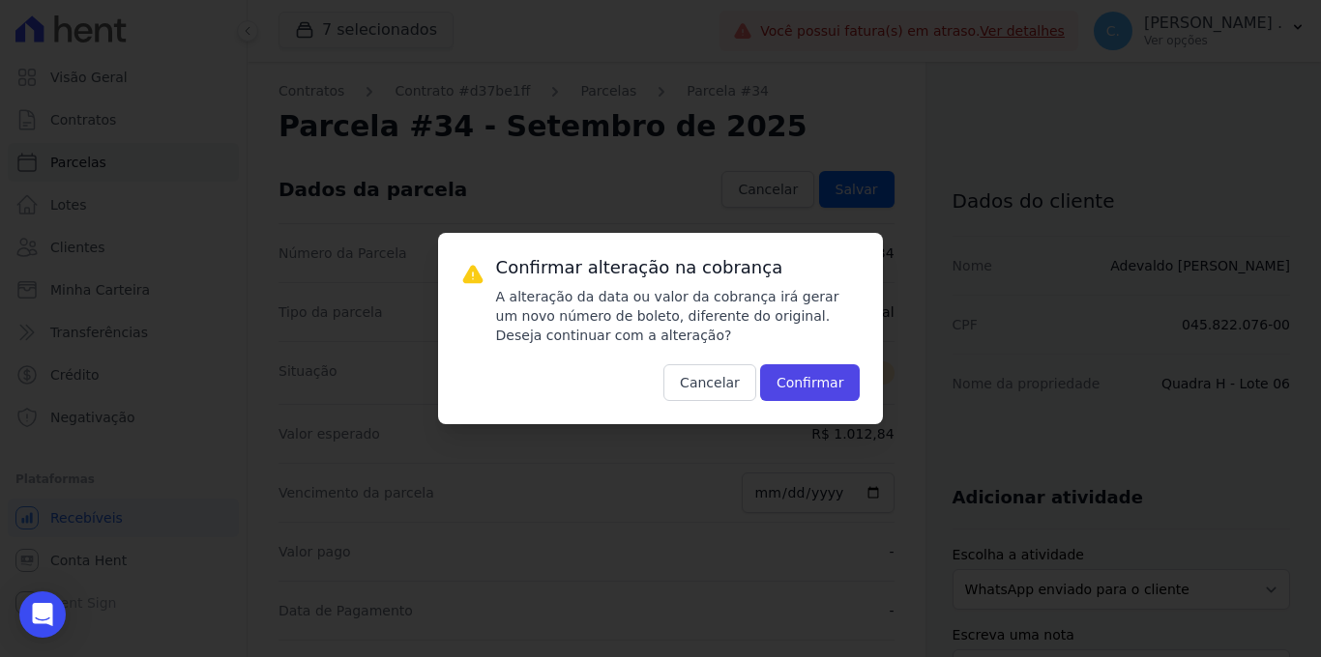
click at [787, 403] on div "Confirmar alteração na cobrança A alteração da data ou valor da cobrança irá ge…" at bounding box center [661, 328] width 446 height 191
click at [789, 396] on button "Confirmar" at bounding box center [810, 382] width 101 height 37
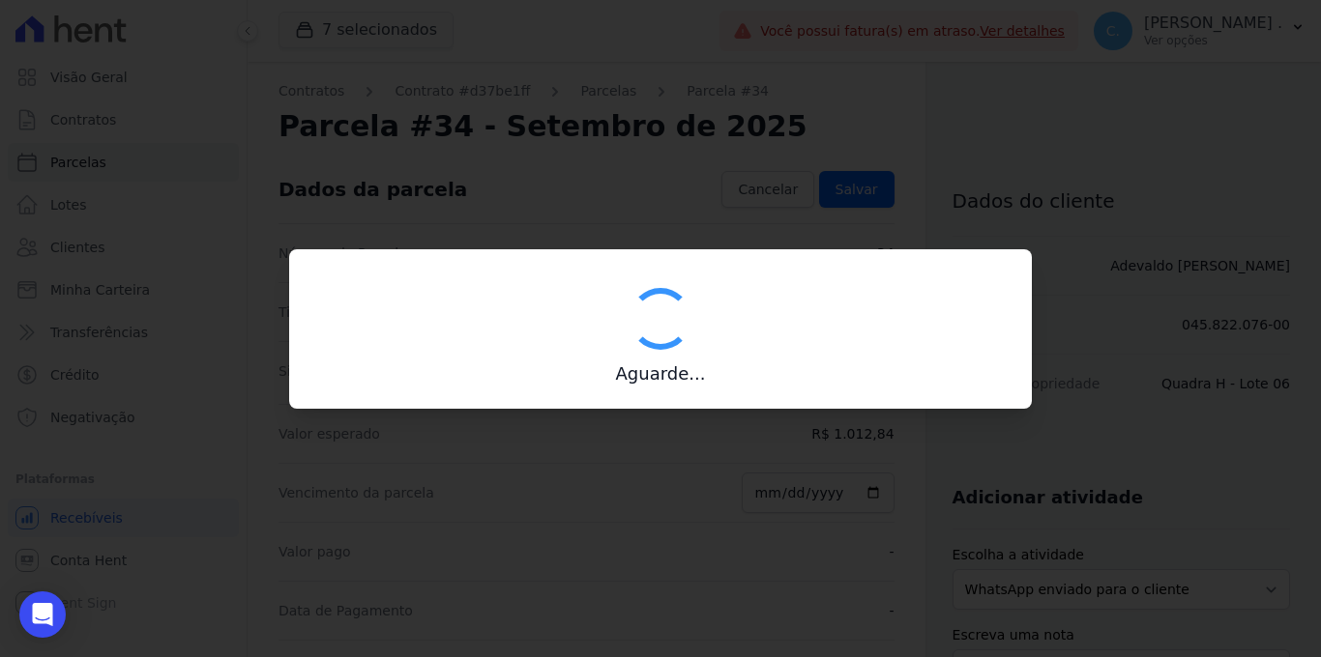
type input "00190000090335103300000659298178711950000101284"
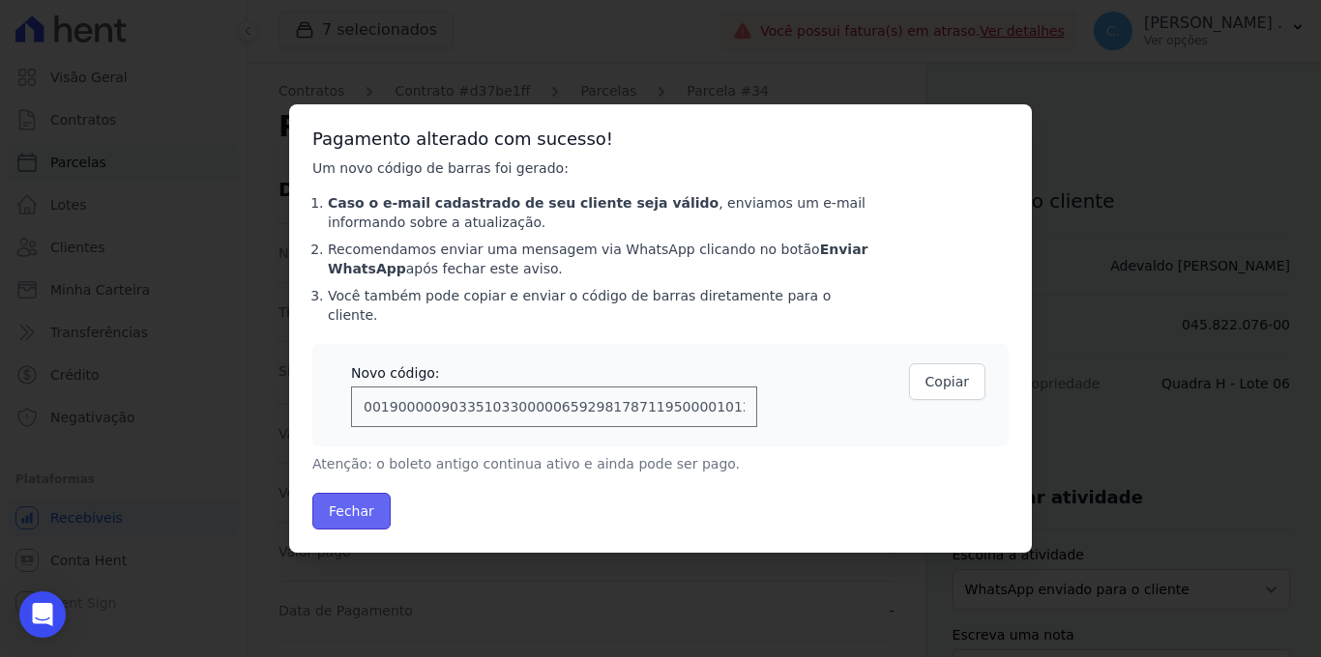
click at [377, 511] on button "Fechar" at bounding box center [351, 511] width 78 height 37
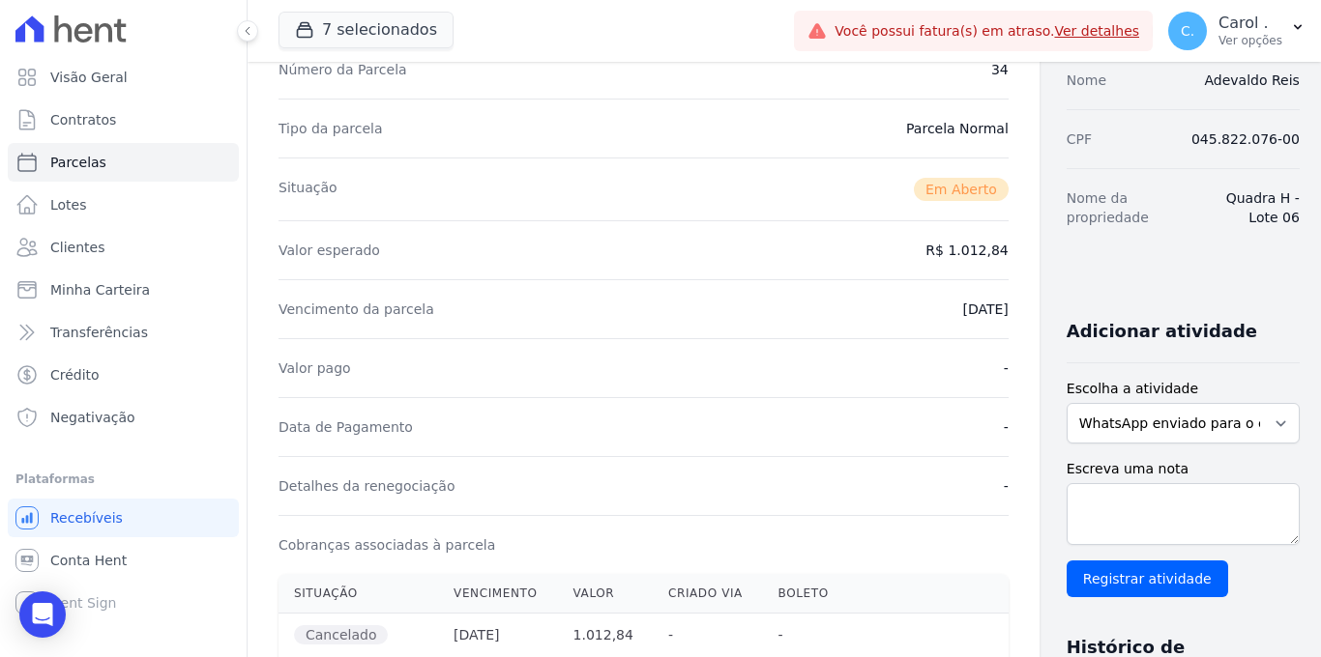
scroll to position [333, 0]
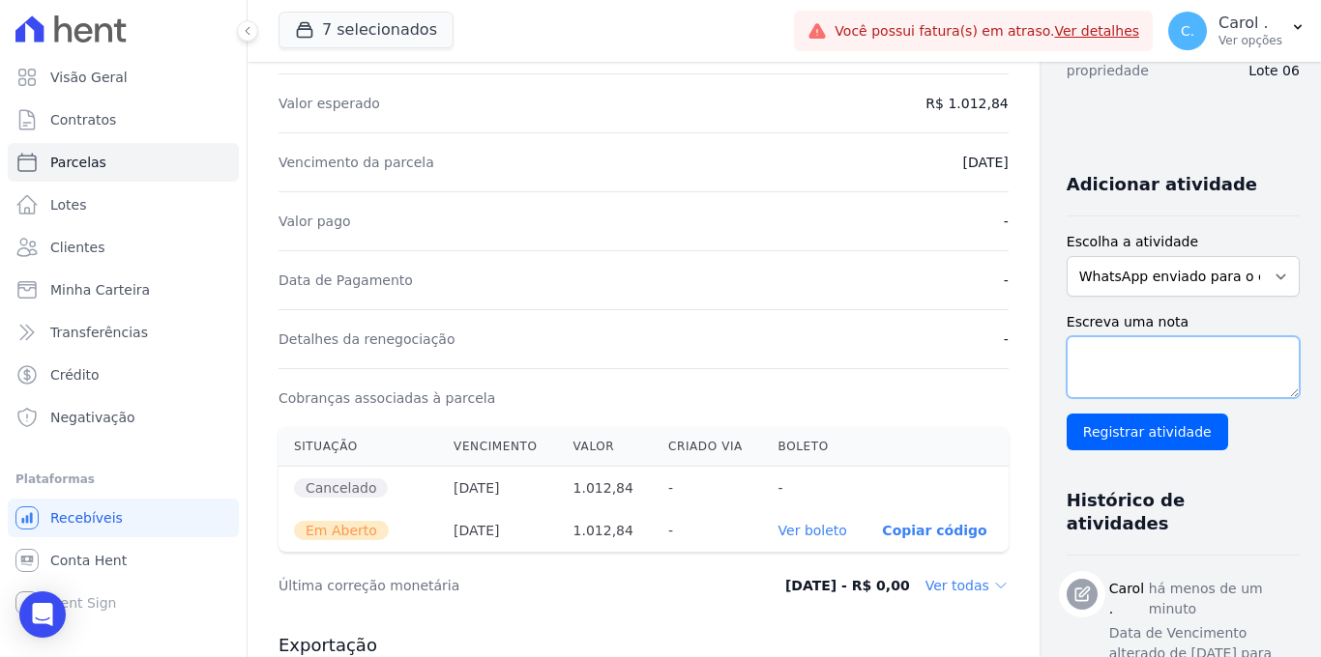
click at [1087, 384] on textarea "Escreva uma nota" at bounding box center [1182, 367] width 233 height 62
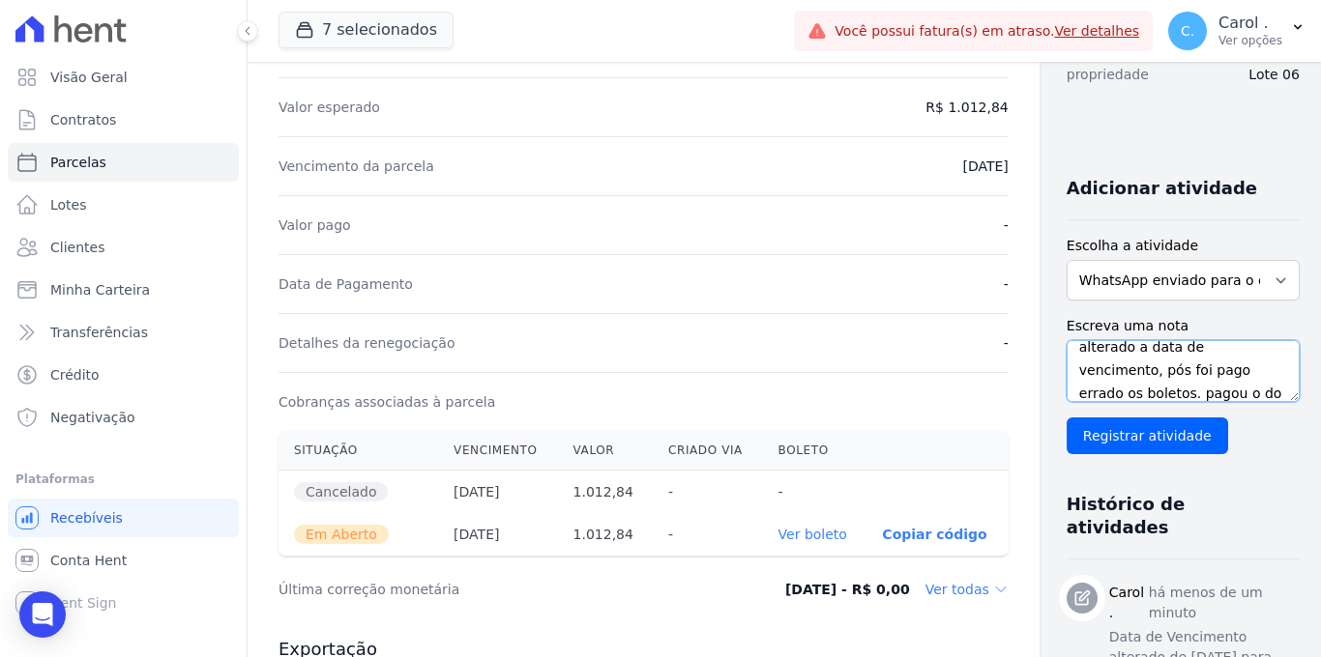
click at [1196, 370] on textarea "alterado a data de vencimento, pós foi pago errado os boletos. pagou o do mês" at bounding box center [1182, 371] width 233 height 62
click at [1177, 392] on textarea "alterado a data de vencimento, pós foi pago errado os boletos, pagou o do mês" at bounding box center [1182, 371] width 233 height 62
click at [1234, 355] on textarea "alterado a data de vencimento, pós foi pago errado os boletos, pagou o do mês" at bounding box center [1182, 371] width 233 height 62
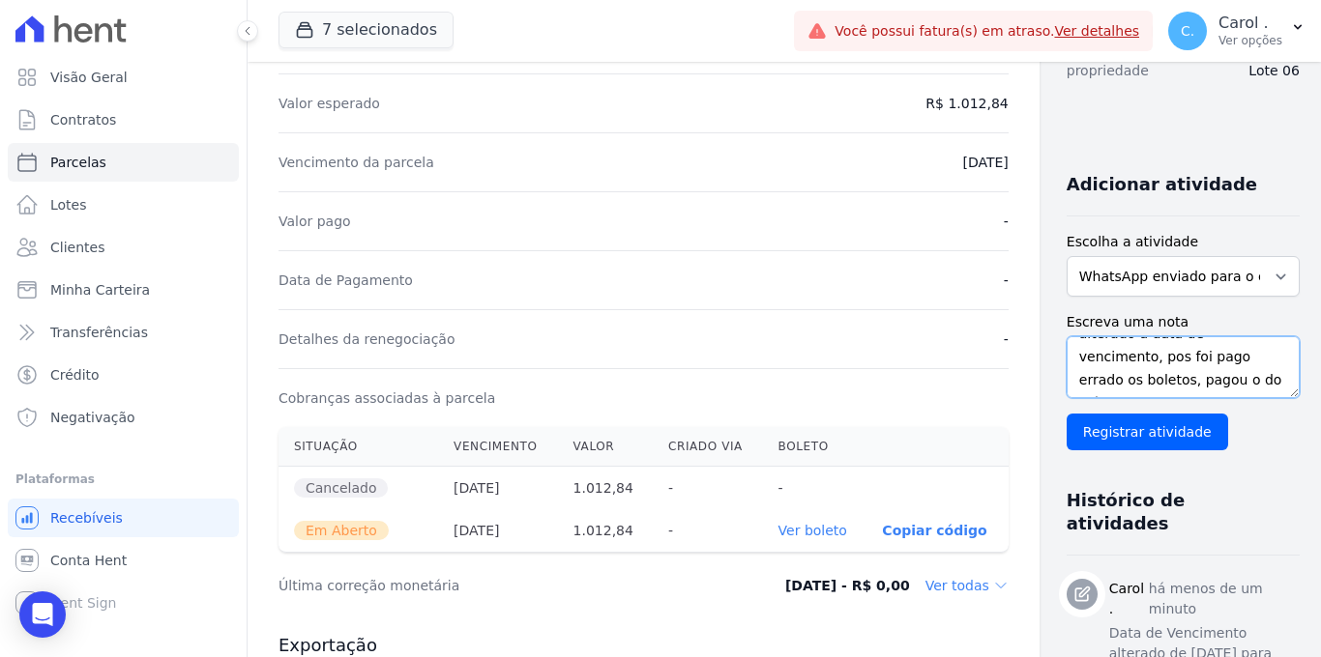
scroll to position [25, 0]
click at [1105, 383] on textarea "alterado a data de vencimento, pos foi pago errado os boletos, pagou o do mês" at bounding box center [1182, 367] width 233 height 62
type textarea "alterado a data de vencimento, pos foi pago errado os boletos, pagou o do mês 1…"
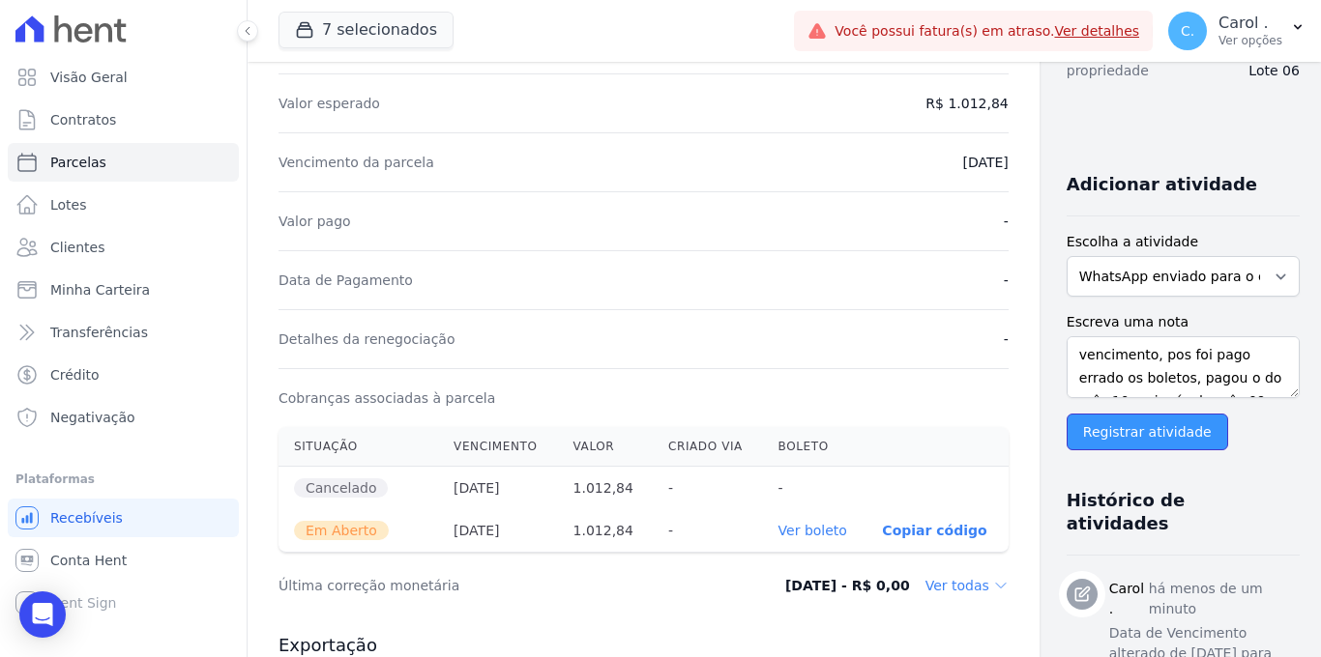
click at [1066, 441] on input "Registrar atividade" at bounding box center [1146, 432] width 161 height 37
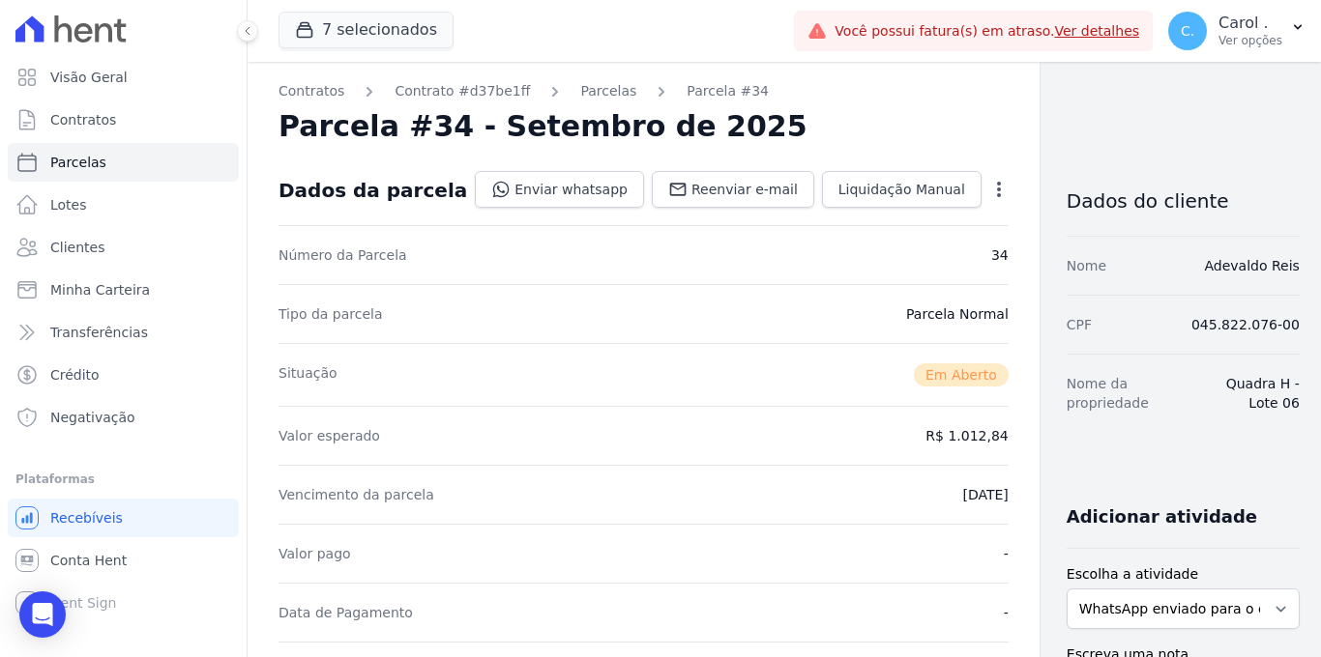
click at [997, 188] on icon "button" at bounding box center [999, 189] width 4 height 15
click at [783, 343] on div "Situação Em Aberto" at bounding box center [643, 374] width 730 height 63
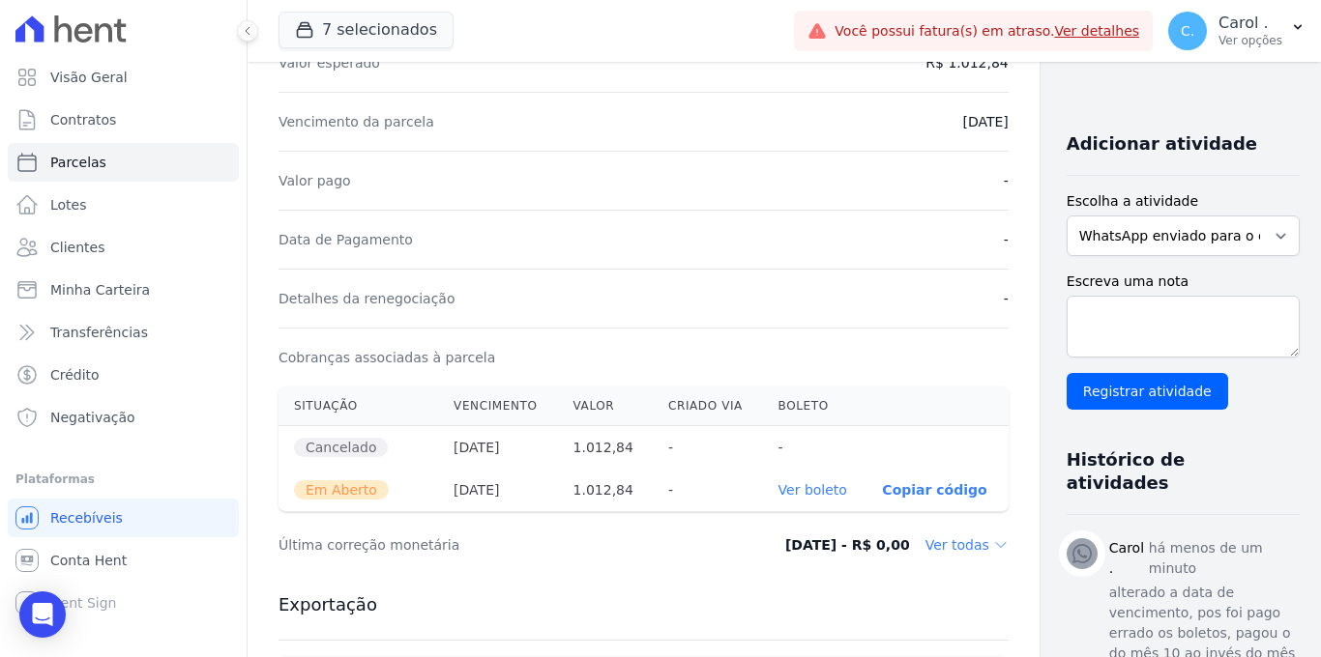
scroll to position [411, 0]
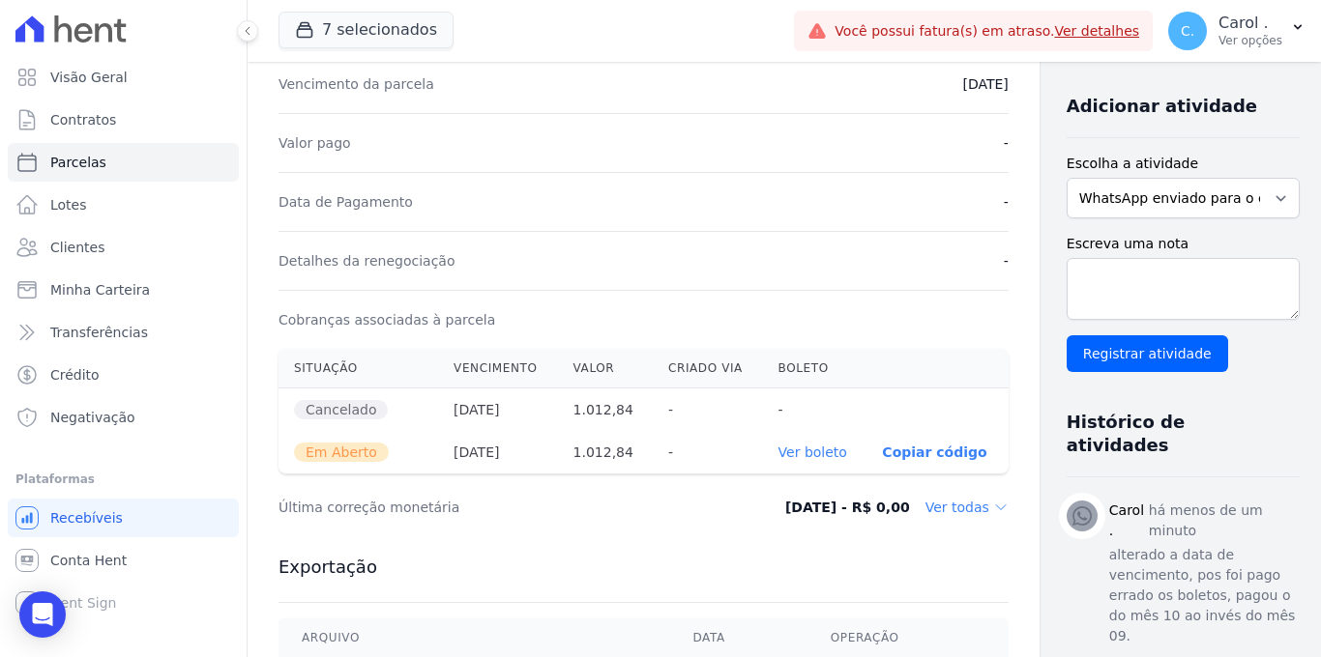
click at [778, 452] on link "Ver boleto" at bounding box center [812, 452] width 69 height 15
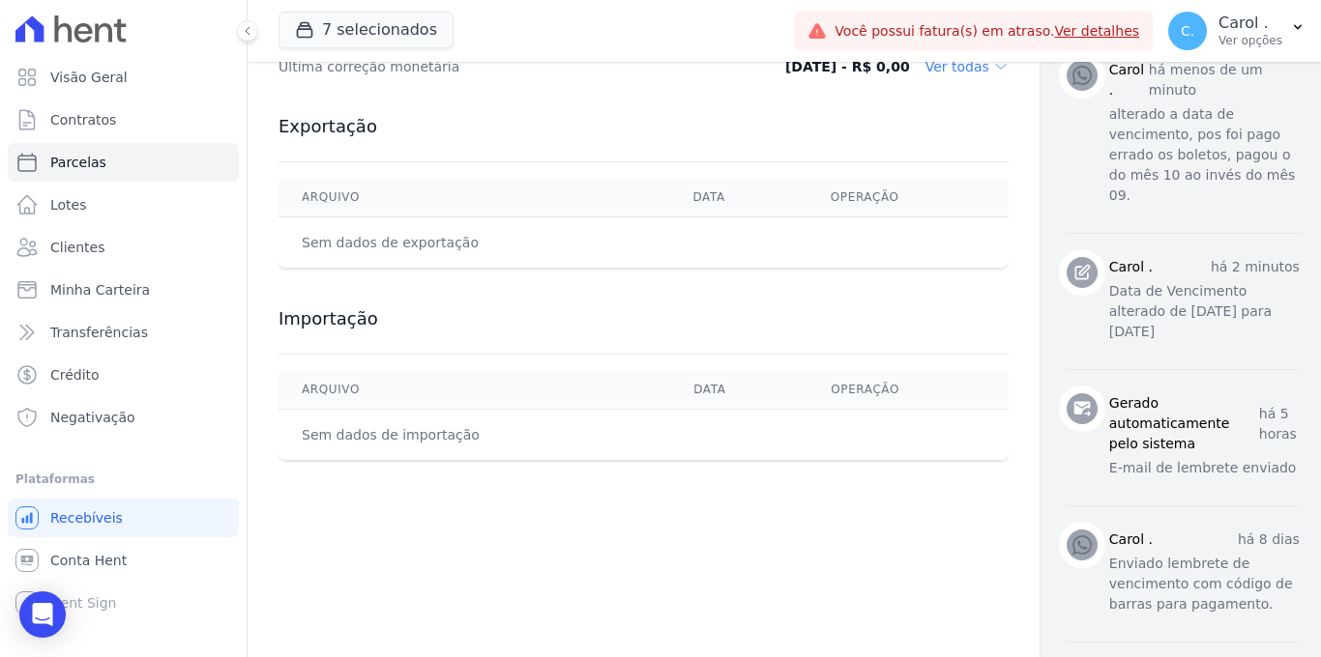
scroll to position [0, 0]
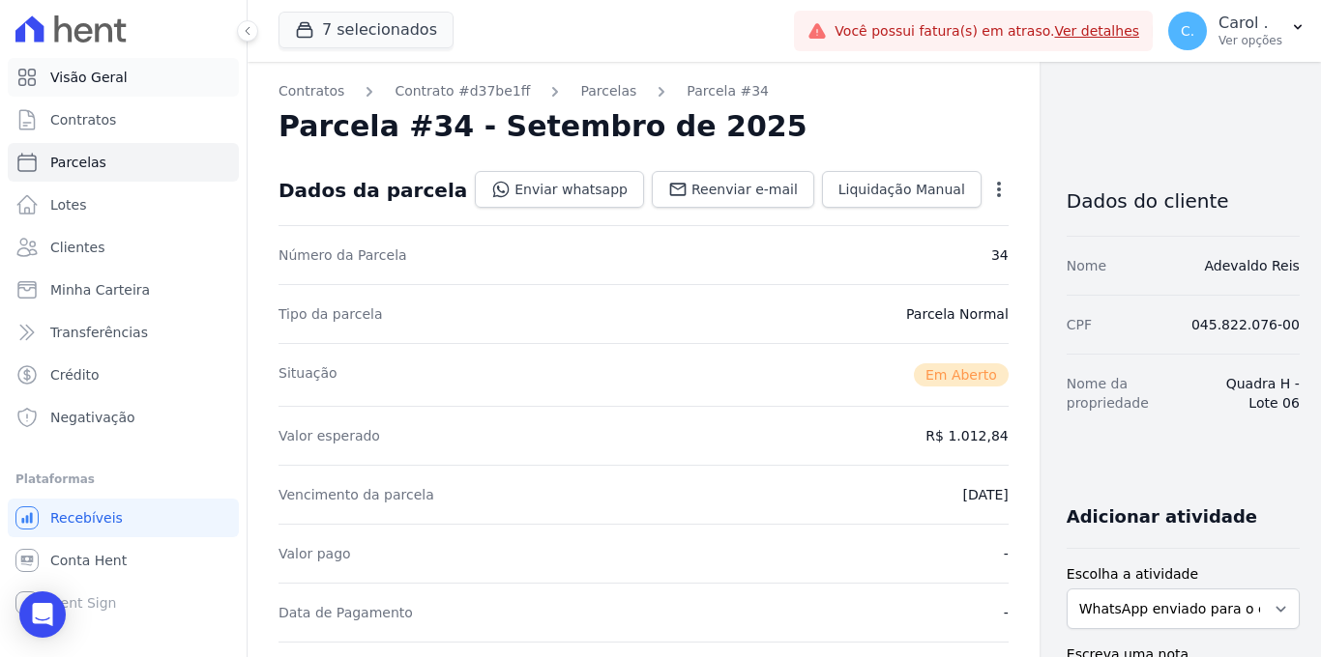
click at [76, 75] on span "Visão Geral" at bounding box center [88, 77] width 77 height 19
click at [77, 75] on span "Visão Geral" at bounding box center [88, 77] width 77 height 19
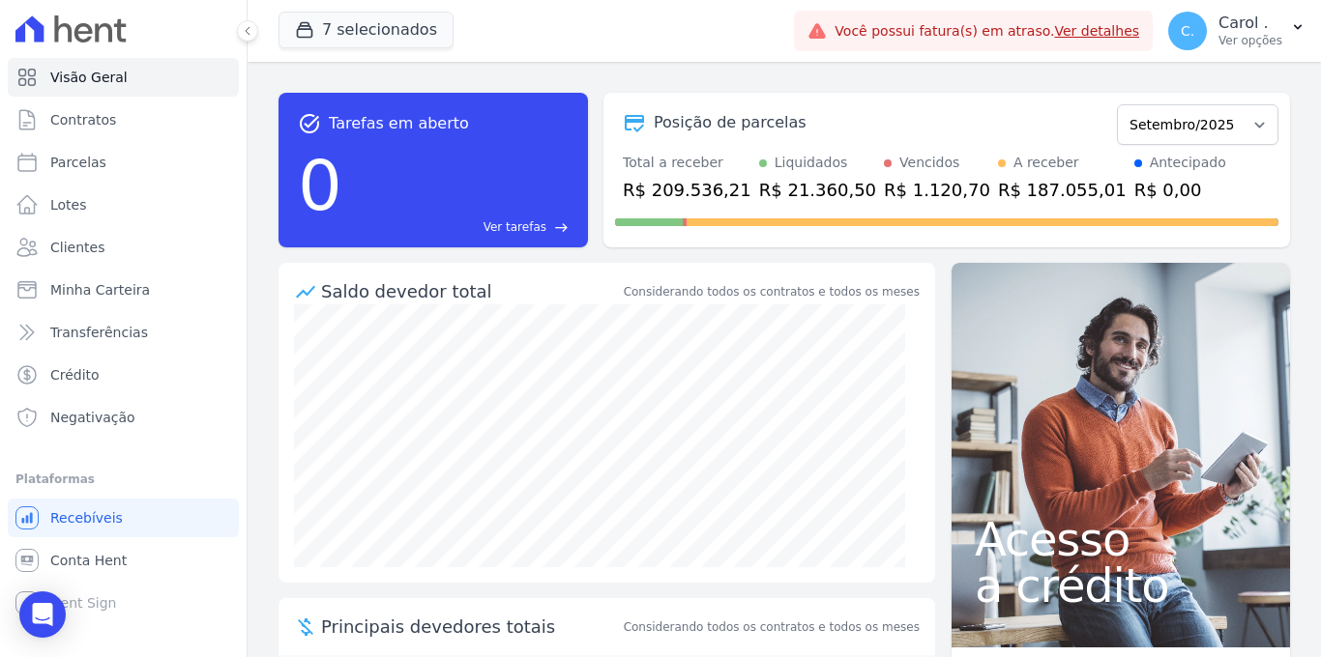
click at [1202, 269] on div "Acesso a crédito" at bounding box center [1120, 455] width 338 height 385
click at [84, 238] on span "Clientes" at bounding box center [77, 247] width 54 height 19
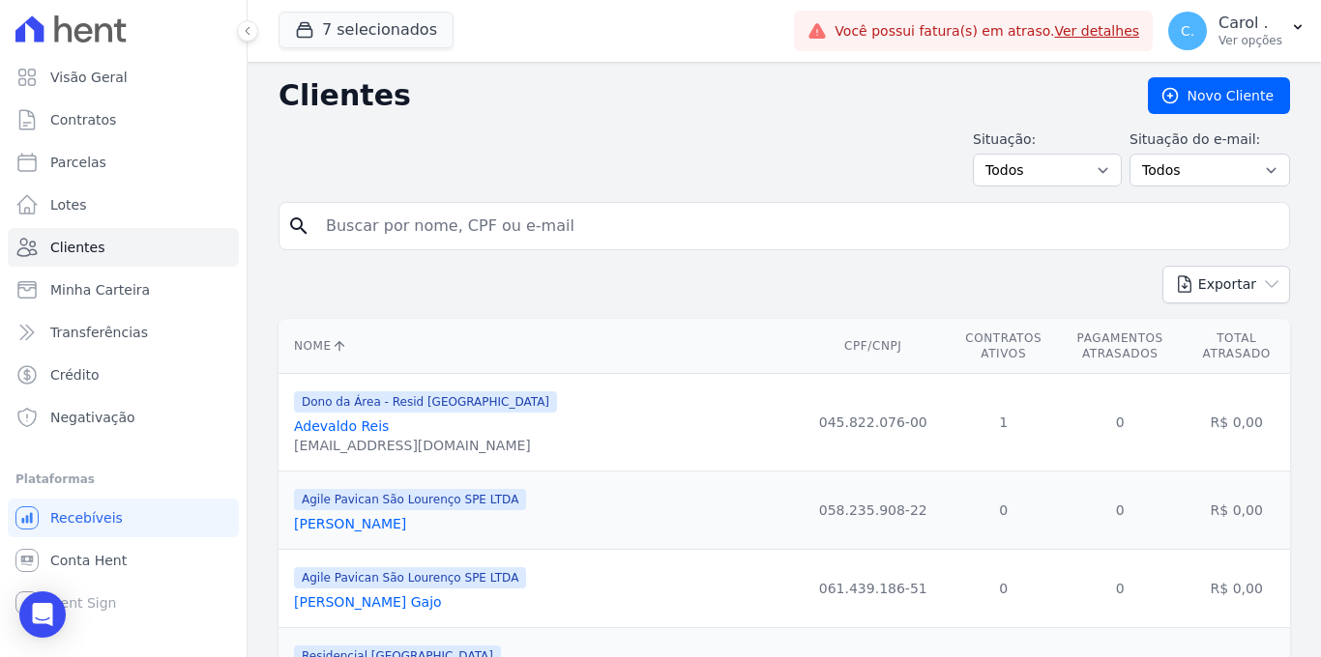
click at [377, 212] on input "search" at bounding box center [797, 226] width 967 height 39
type input "a"
type input "adevaldo"
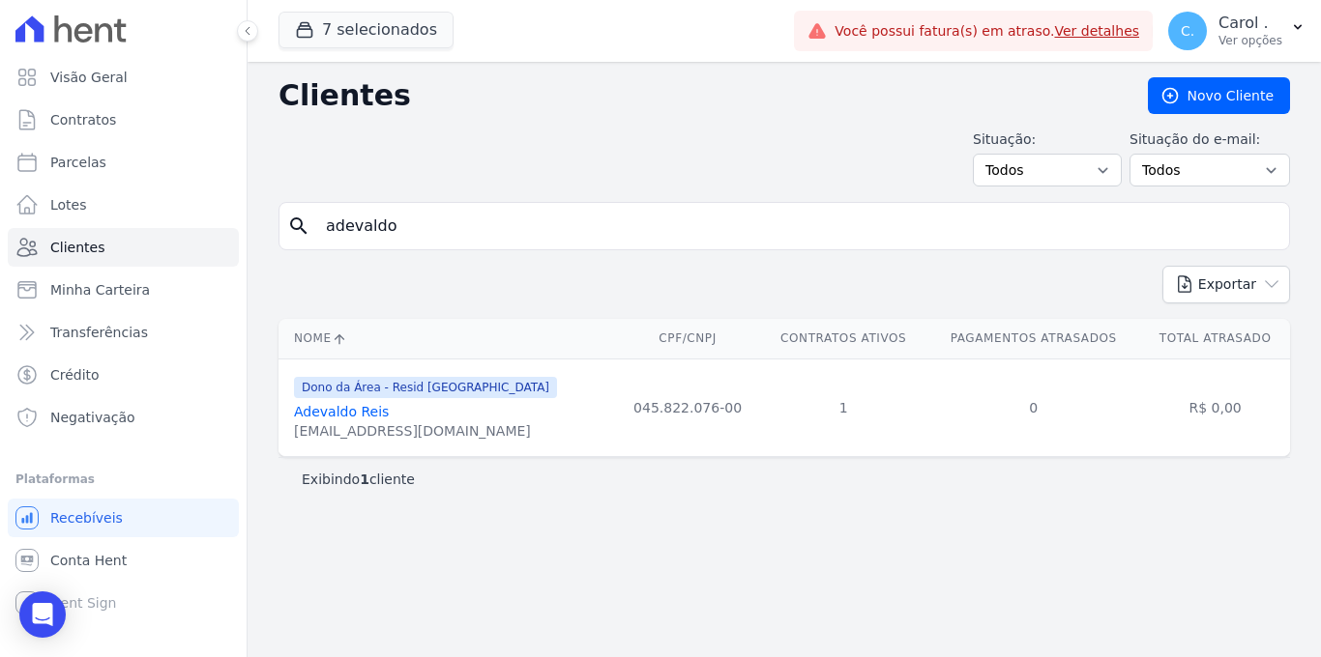
click at [359, 413] on link "Adevaldo Reis" at bounding box center [341, 411] width 95 height 15
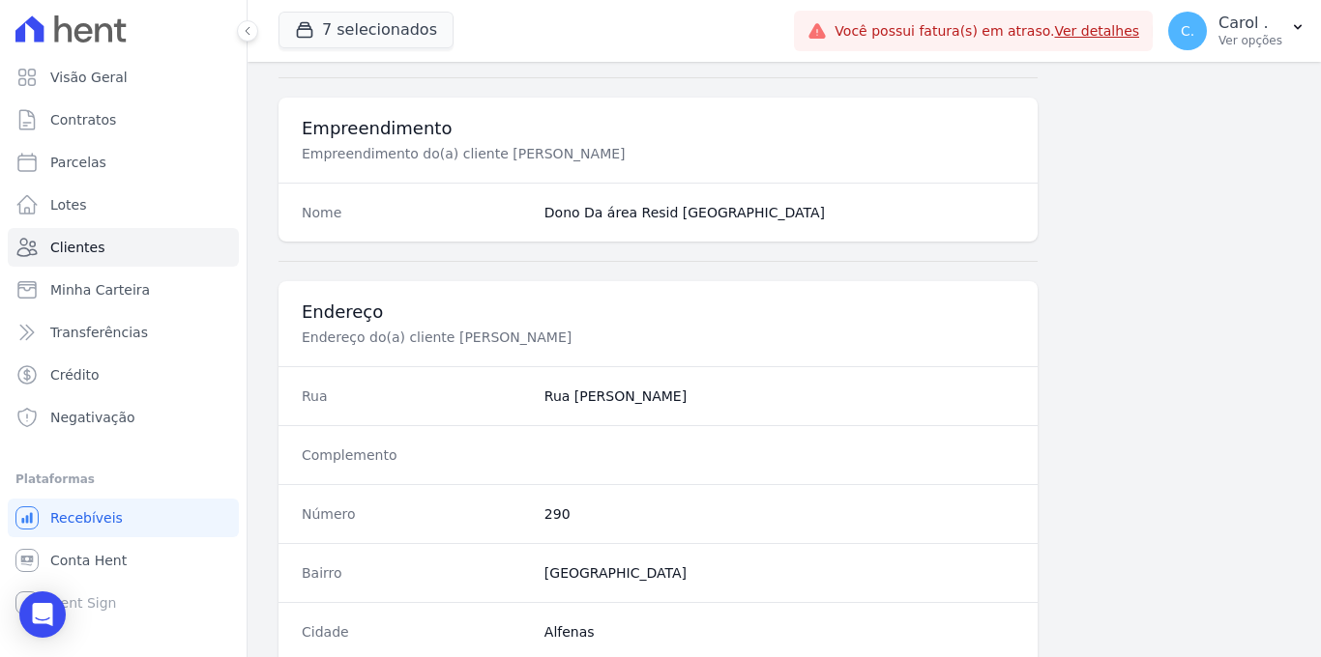
scroll to position [1167, 0]
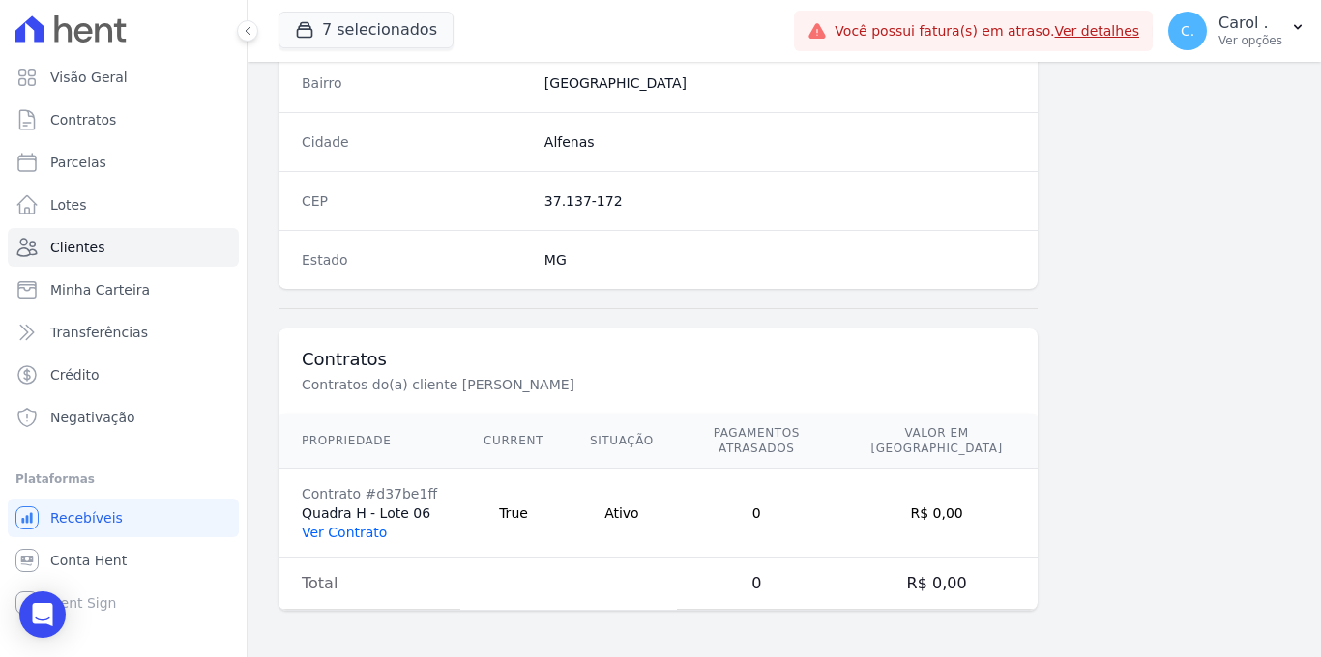
click at [350, 529] on link "Ver Contrato" at bounding box center [344, 532] width 85 height 15
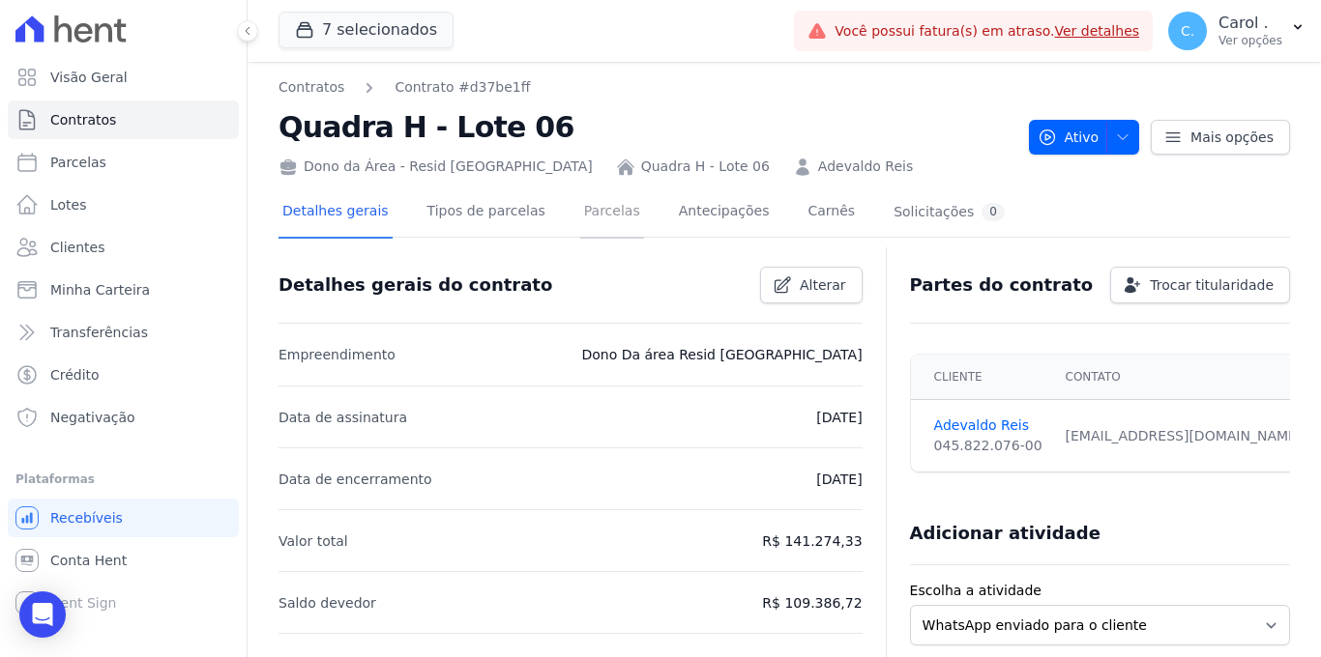
click at [599, 218] on link "Parcelas" at bounding box center [612, 213] width 64 height 51
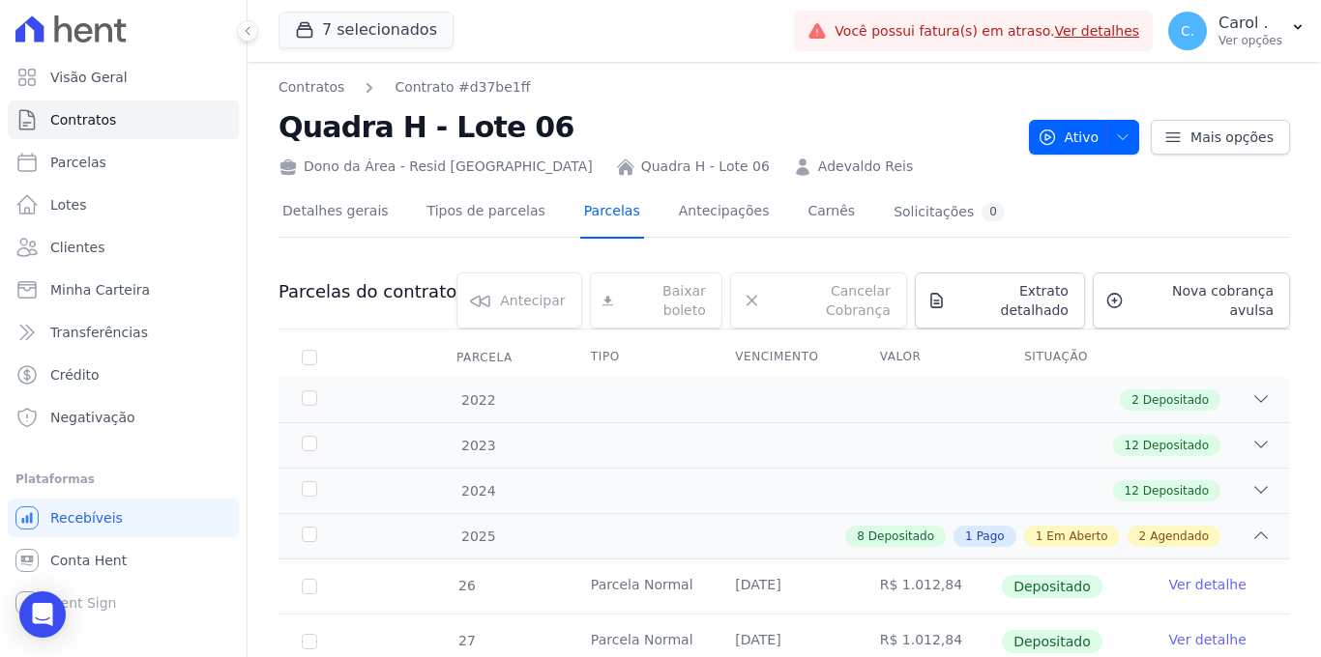
drag, startPoint x: 624, startPoint y: 214, endPoint x: 616, endPoint y: 227, distance: 15.6
click at [624, 214] on link "Parcelas" at bounding box center [612, 213] width 64 height 51
click at [131, 81] on link "Visão Geral" at bounding box center [123, 77] width 231 height 39
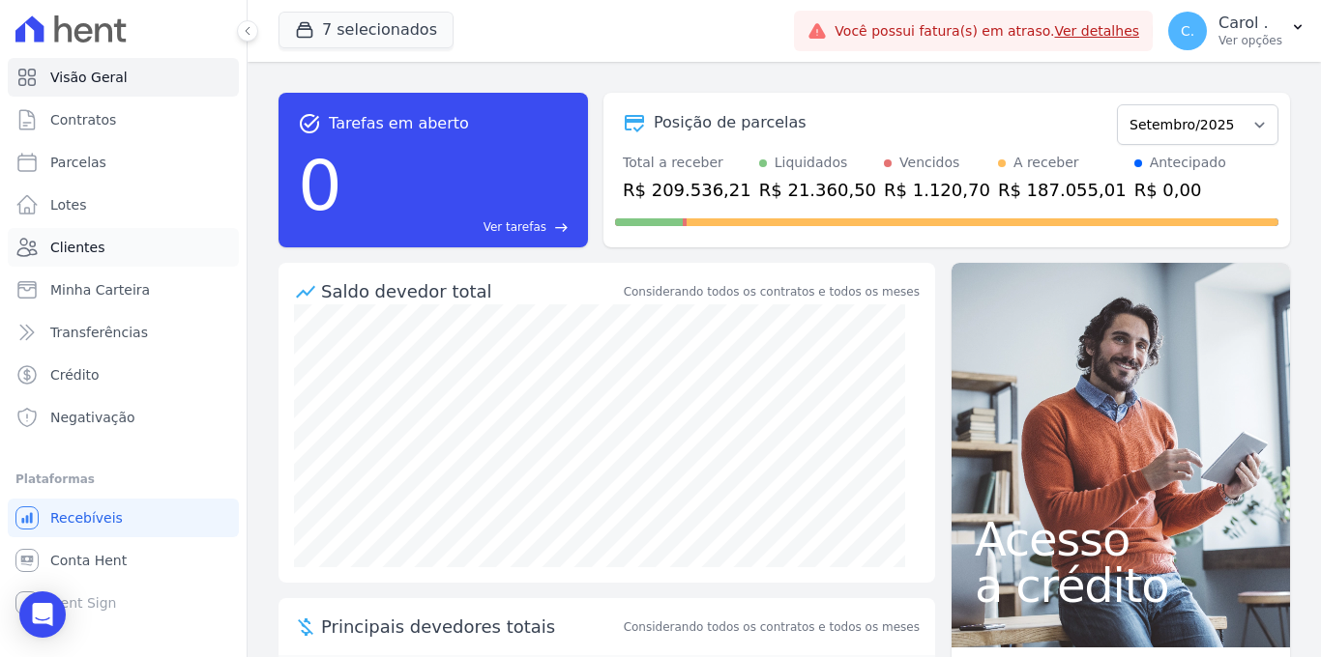
click at [107, 240] on link "Clientes" at bounding box center [123, 247] width 231 height 39
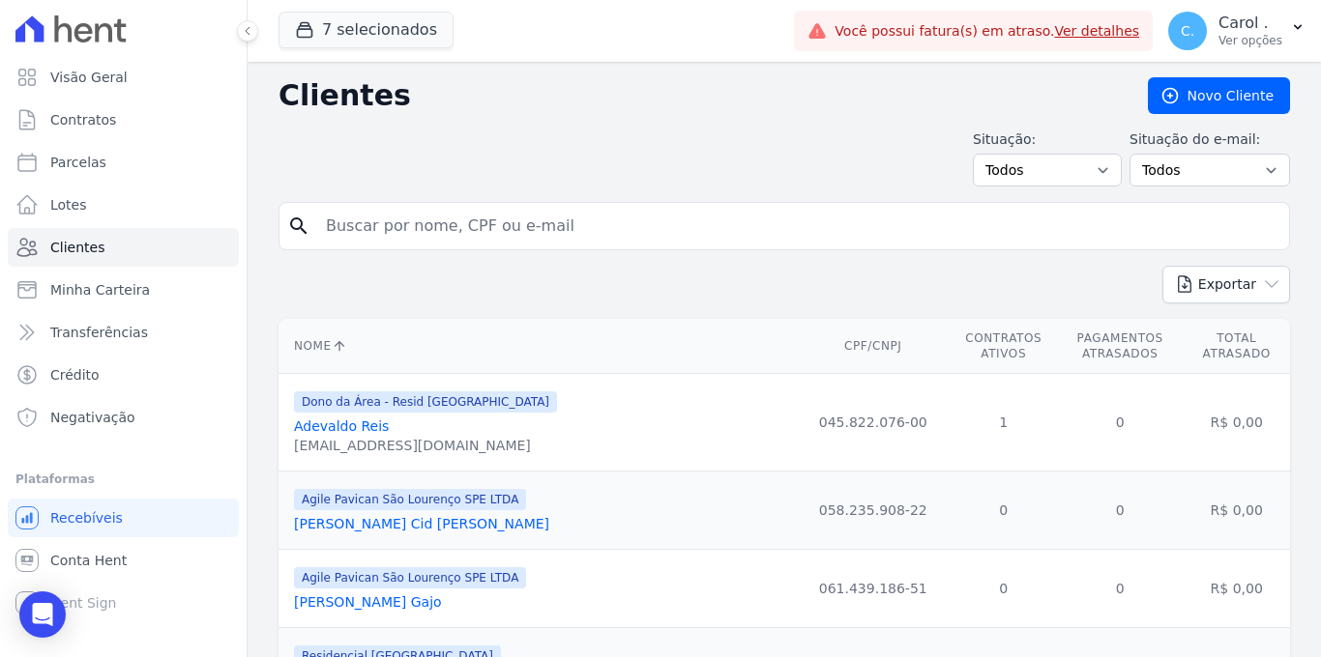
click at [325, 214] on input "search" at bounding box center [797, 226] width 967 height 39
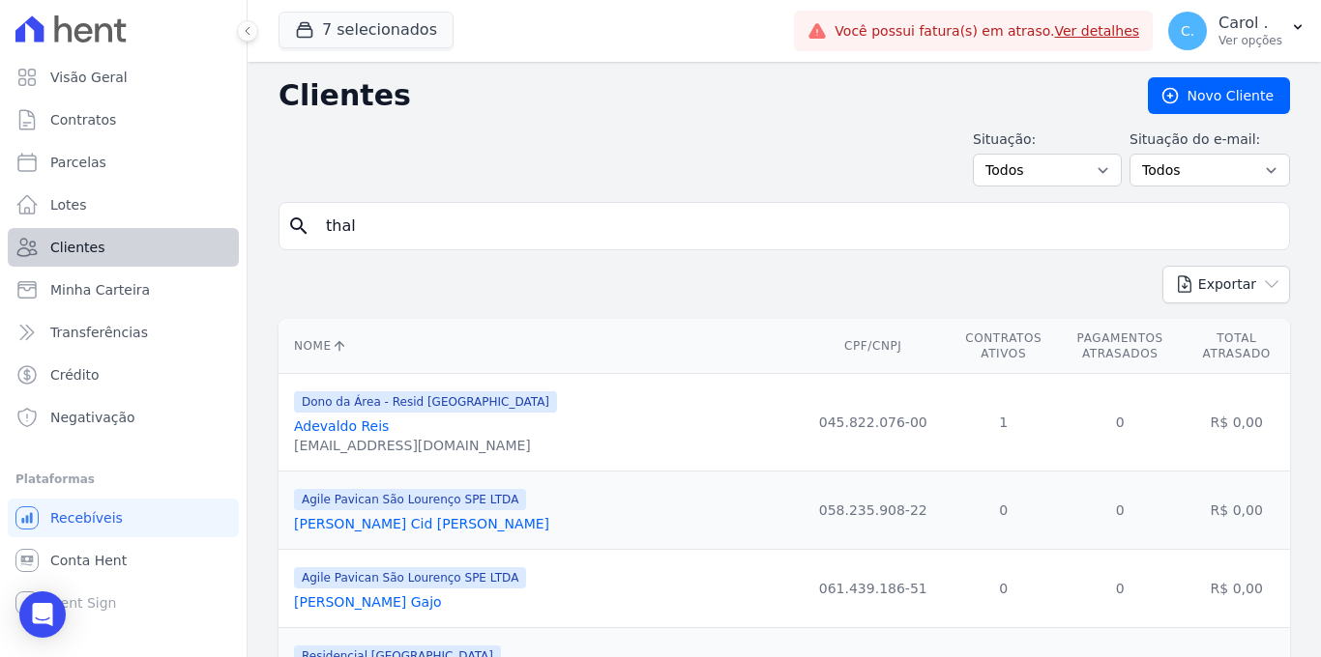
type input "thal"
click at [90, 244] on span "Clientes" at bounding box center [77, 247] width 54 height 19
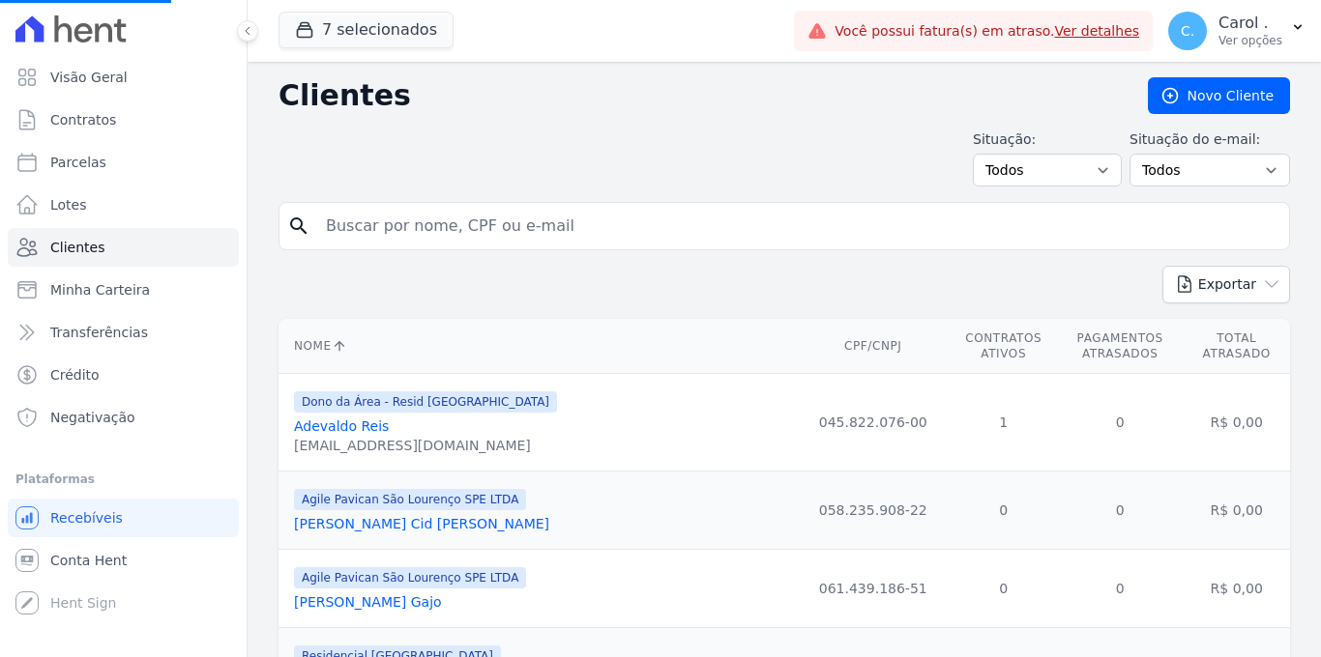
select select
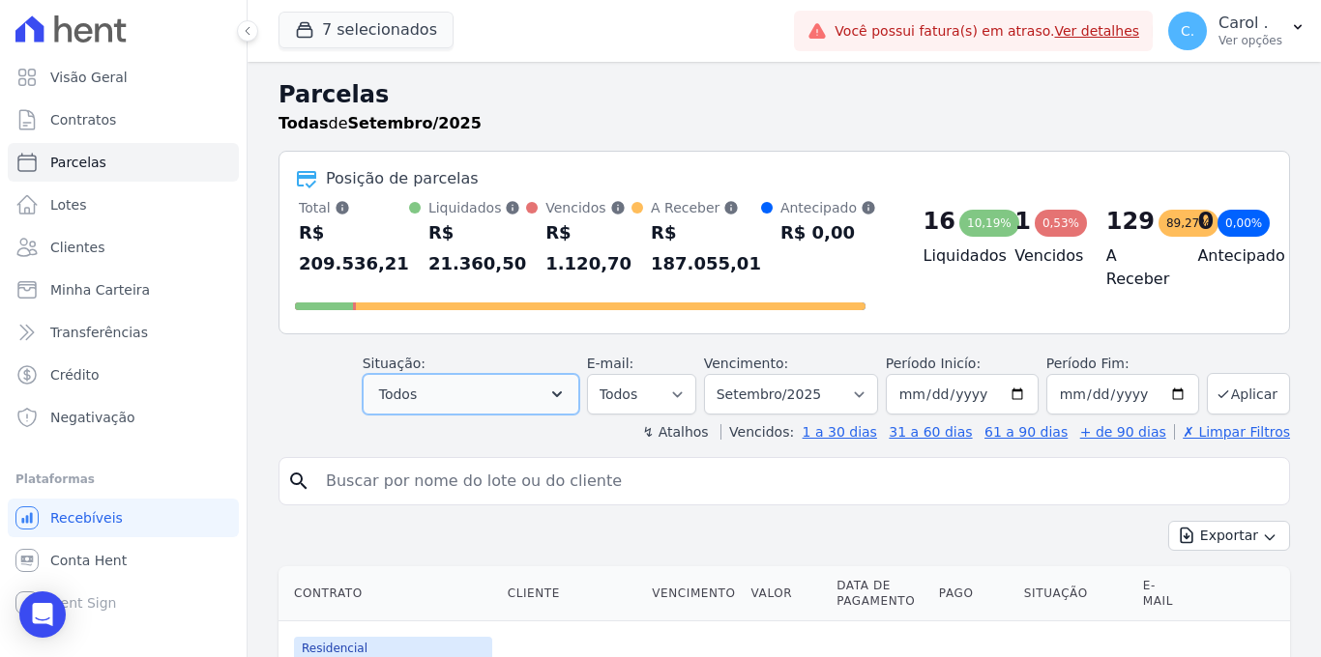
click at [525, 392] on button "Todos" at bounding box center [471, 394] width 217 height 41
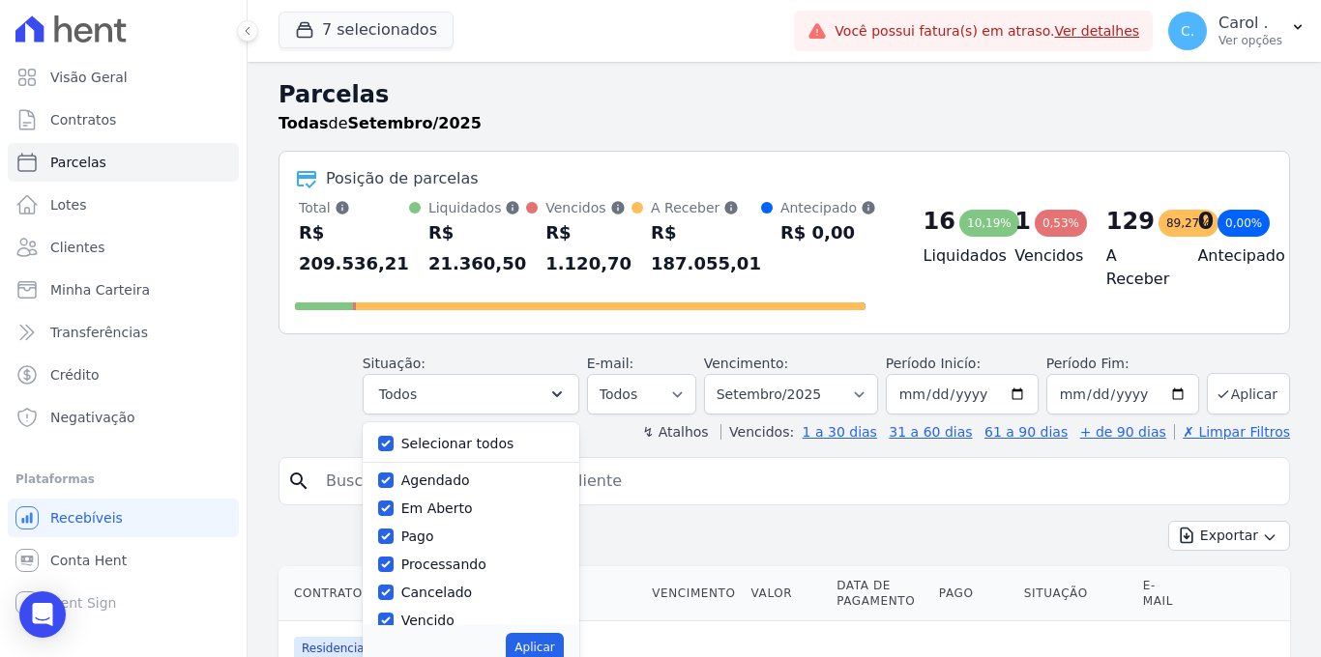
click at [382, 443] on div "Selecionar todos Agendado Em Aberto Pago Processando Cancelado Vencido Transfer…" at bounding box center [471, 523] width 217 height 203
click at [393, 447] on input "Selecionar todos" at bounding box center [385, 443] width 15 height 15
checkbox input "false"
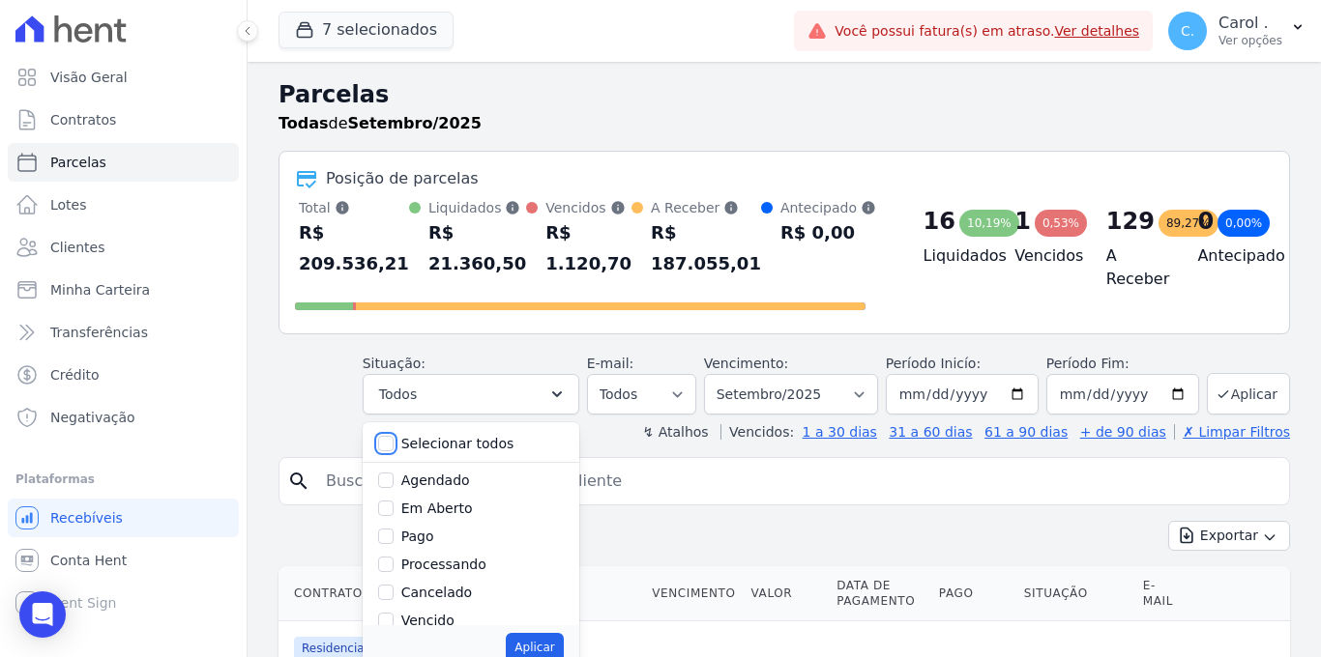
checkbox input "false"
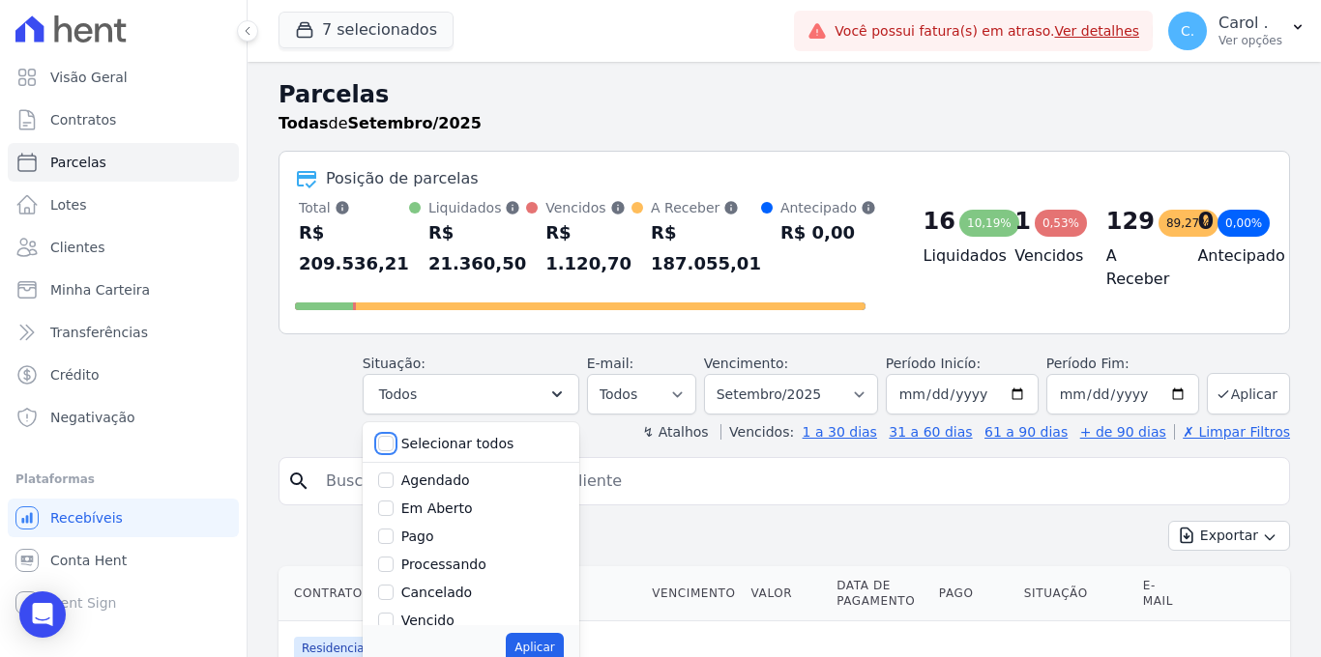
checkbox input "false"
click at [392, 619] on input "Vencido" at bounding box center [385, 620] width 15 height 15
checkbox input "true"
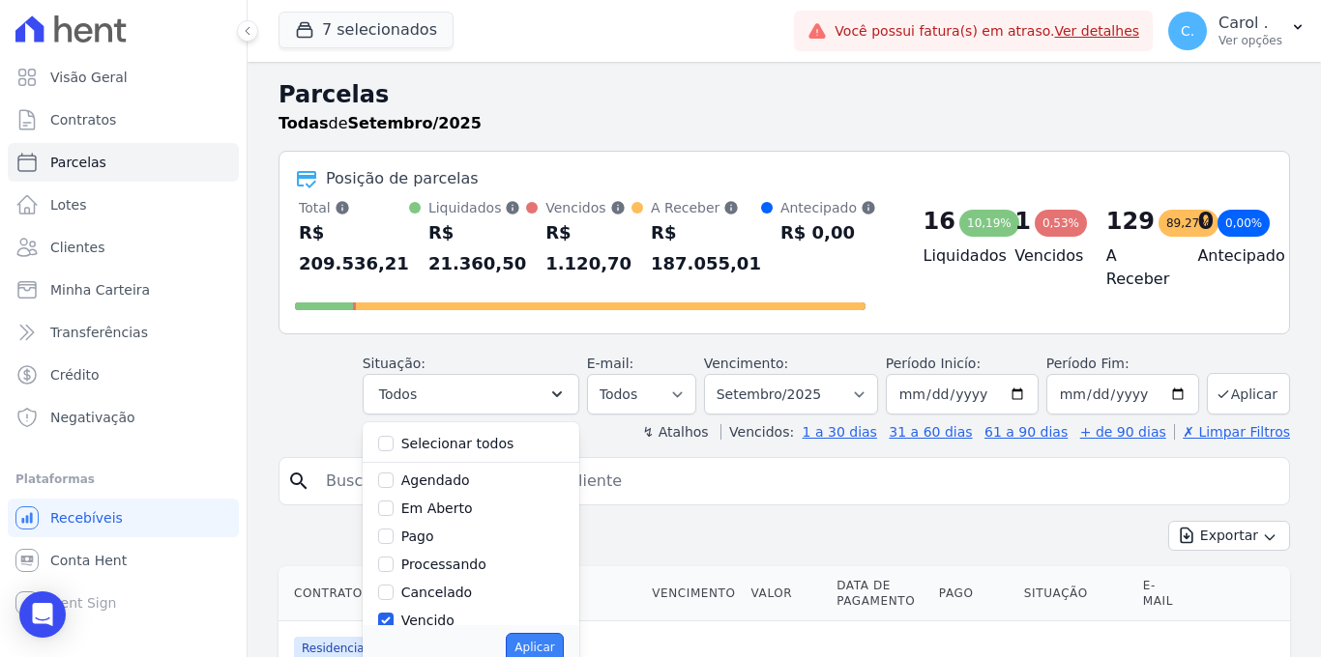
click at [538, 648] on button "Aplicar" at bounding box center [534, 647] width 57 height 29
select select "overdue"
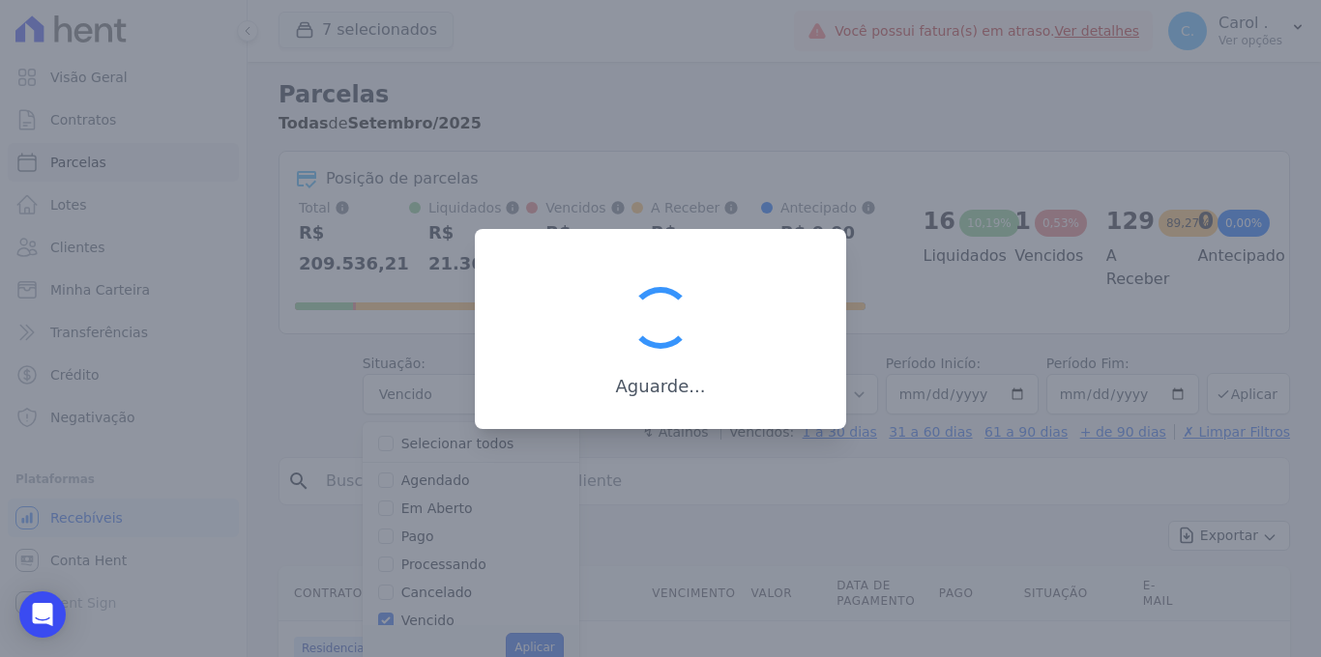
scroll to position [29, 0]
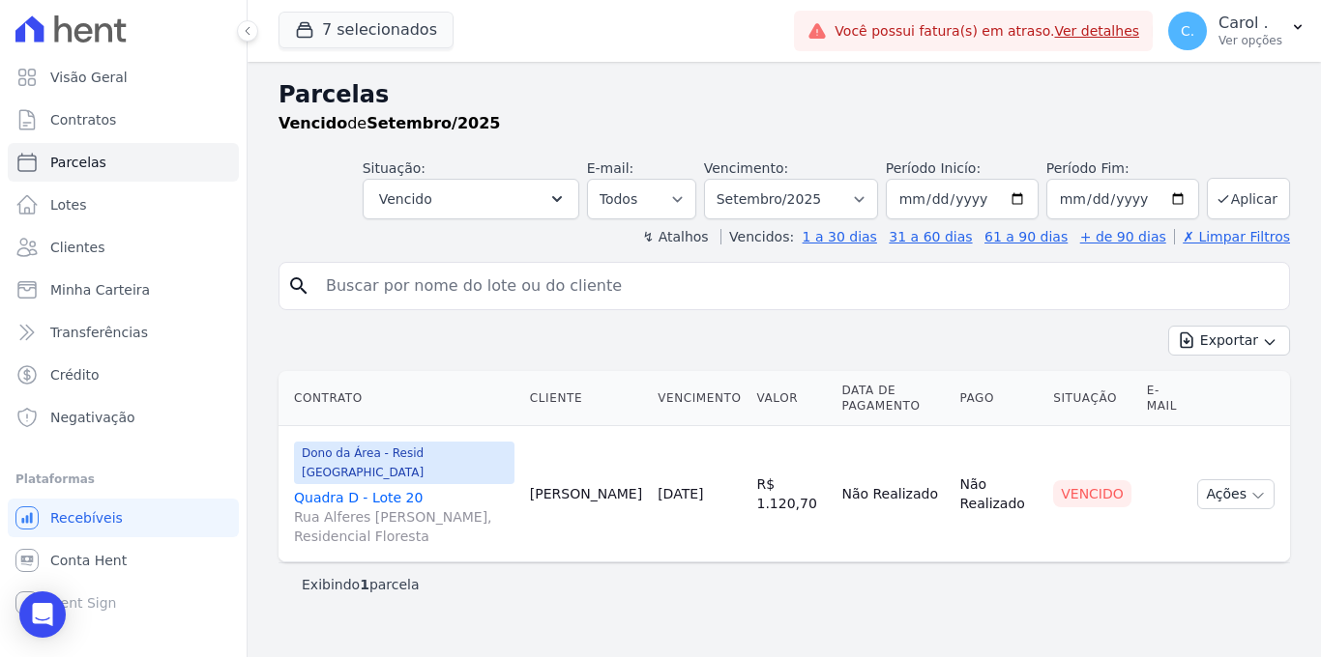
select select
click at [168, 84] on link "Visão Geral" at bounding box center [123, 77] width 231 height 39
